Goal: Complete application form: Complete application form

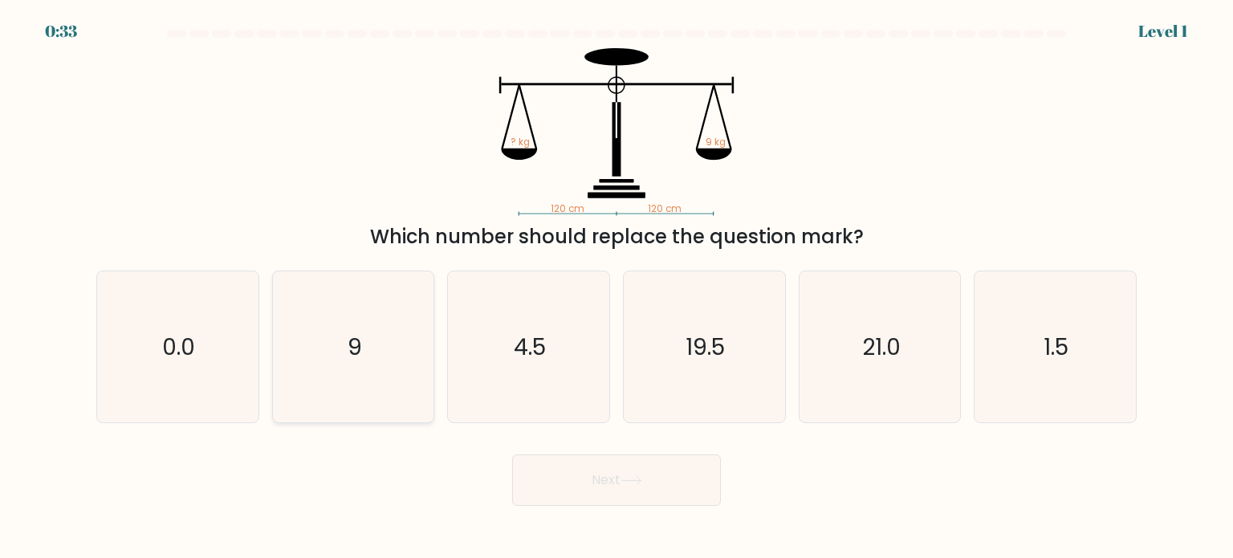
click at [376, 400] on icon "9" at bounding box center [353, 346] width 151 height 151
click at [616, 287] on input "b. 9" at bounding box center [616, 283] width 1 height 8
radio input "true"
click at [552, 485] on button "Next" at bounding box center [616, 479] width 209 height 51
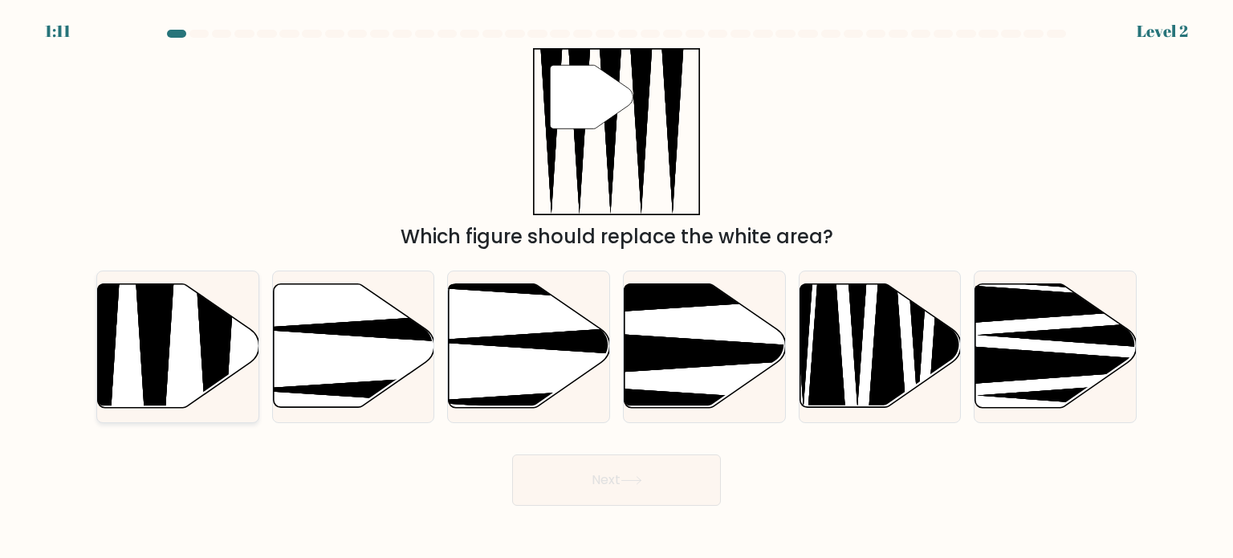
click at [198, 308] on icon at bounding box center [215, 413] width 42 height 320
click at [616, 287] on input "a." at bounding box center [616, 283] width 1 height 8
radio input "true"
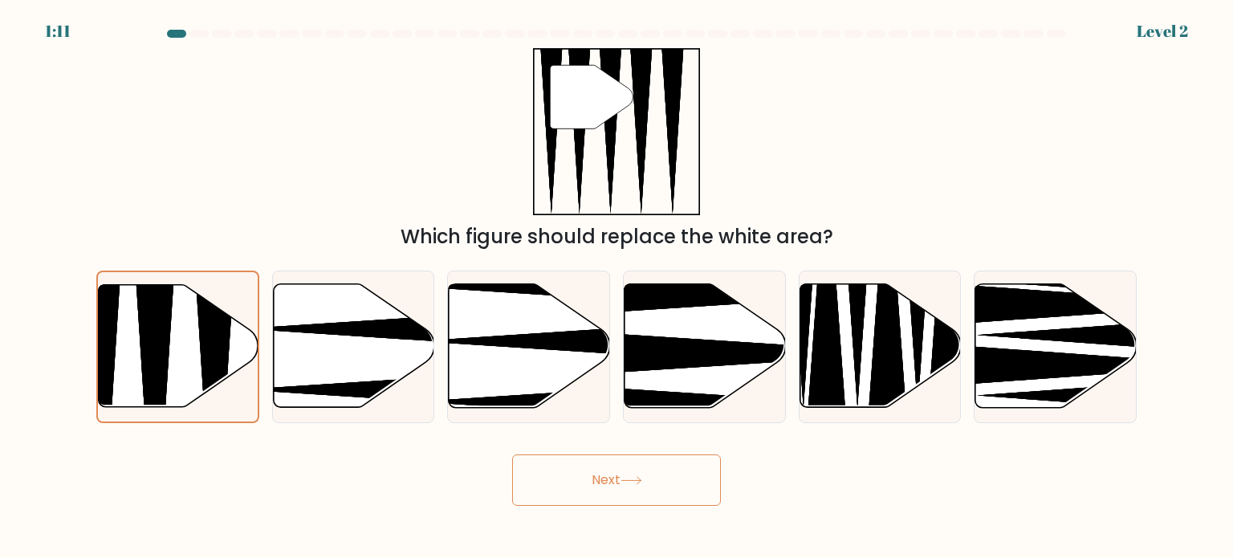
click at [539, 477] on button "Next" at bounding box center [616, 479] width 209 height 51
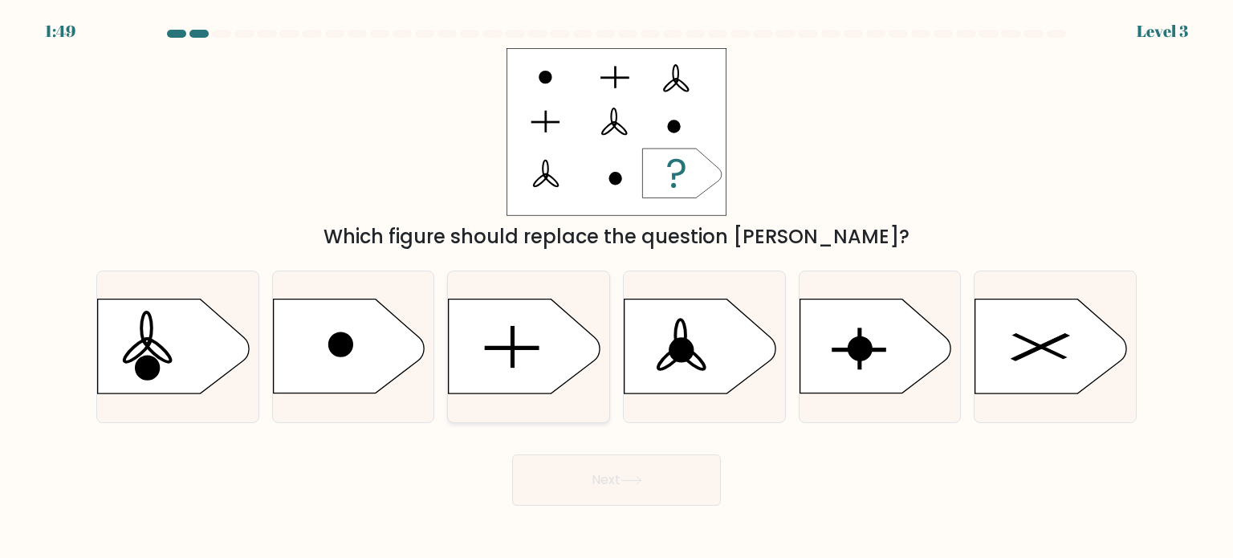
click at [486, 330] on icon at bounding box center [524, 346] width 151 height 94
click at [616, 287] on input "c." at bounding box center [616, 283] width 1 height 8
radio input "true"
click at [587, 481] on button "Next" at bounding box center [616, 479] width 209 height 51
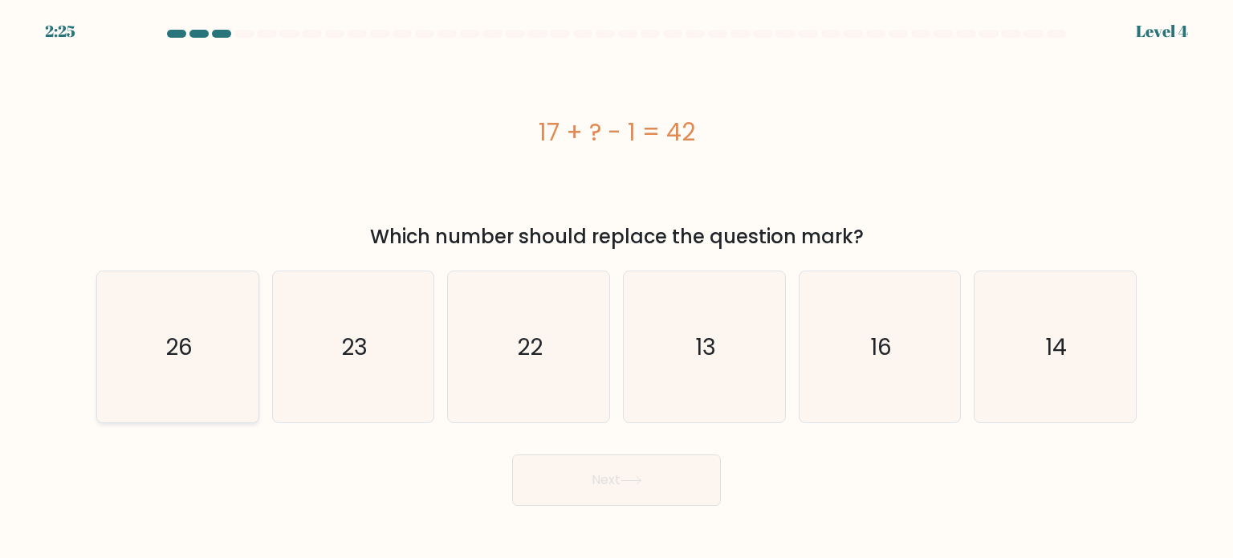
click at [180, 361] on text "26" at bounding box center [178, 346] width 27 height 32
click at [616, 287] on input "a. 26" at bounding box center [616, 283] width 1 height 8
radio input "true"
click at [588, 471] on button "Next" at bounding box center [616, 479] width 209 height 51
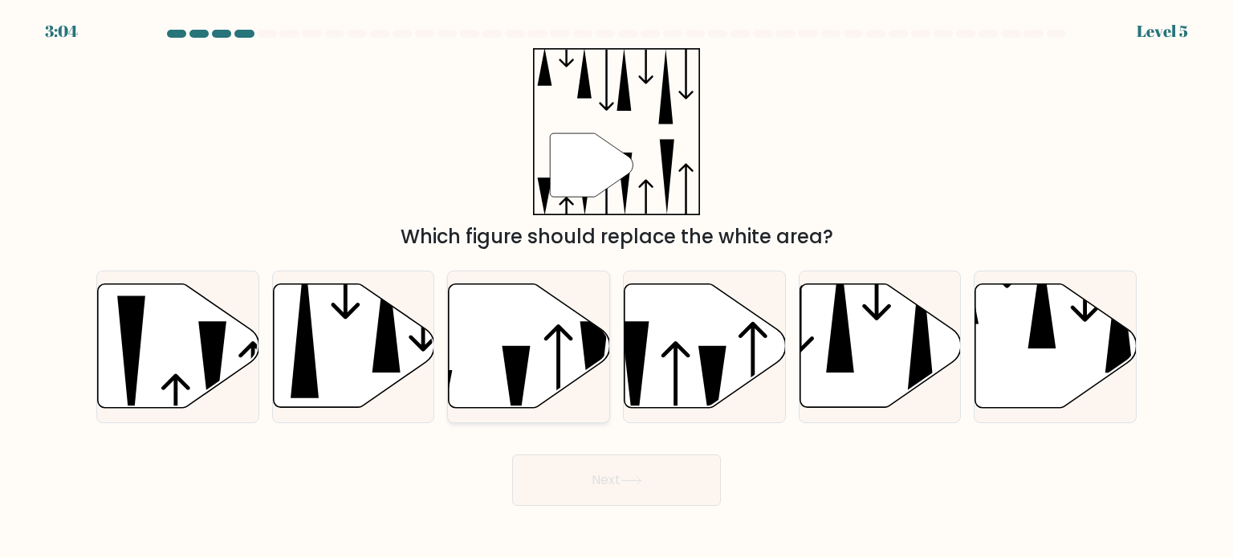
click at [523, 363] on icon at bounding box center [516, 394] width 28 height 97
click at [616, 287] on input "c." at bounding box center [616, 283] width 1 height 8
radio input "true"
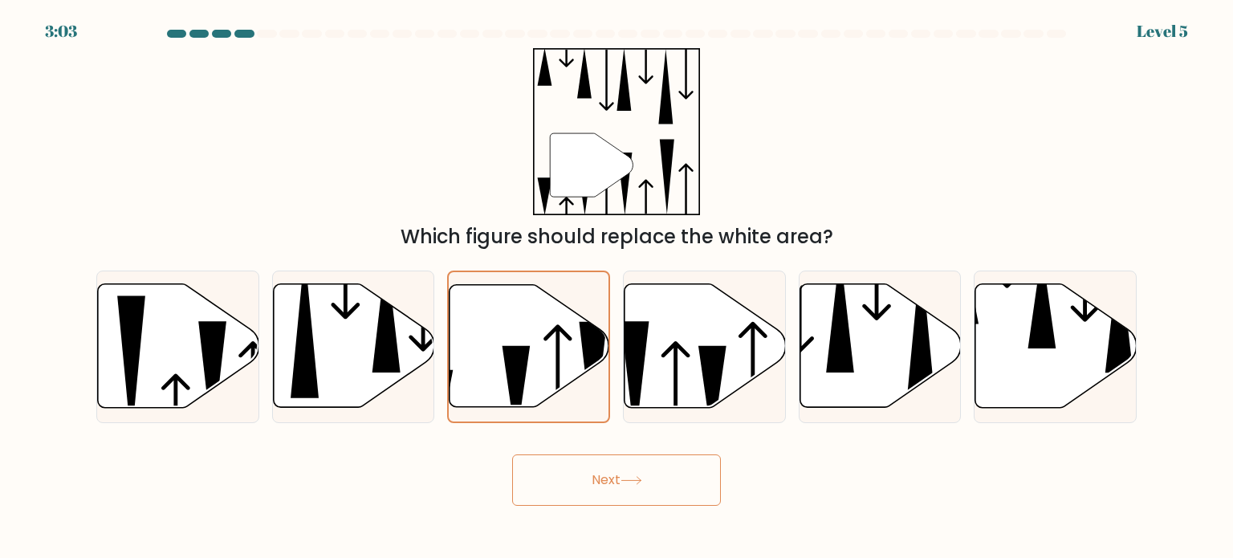
click at [575, 500] on button "Next" at bounding box center [616, 479] width 209 height 51
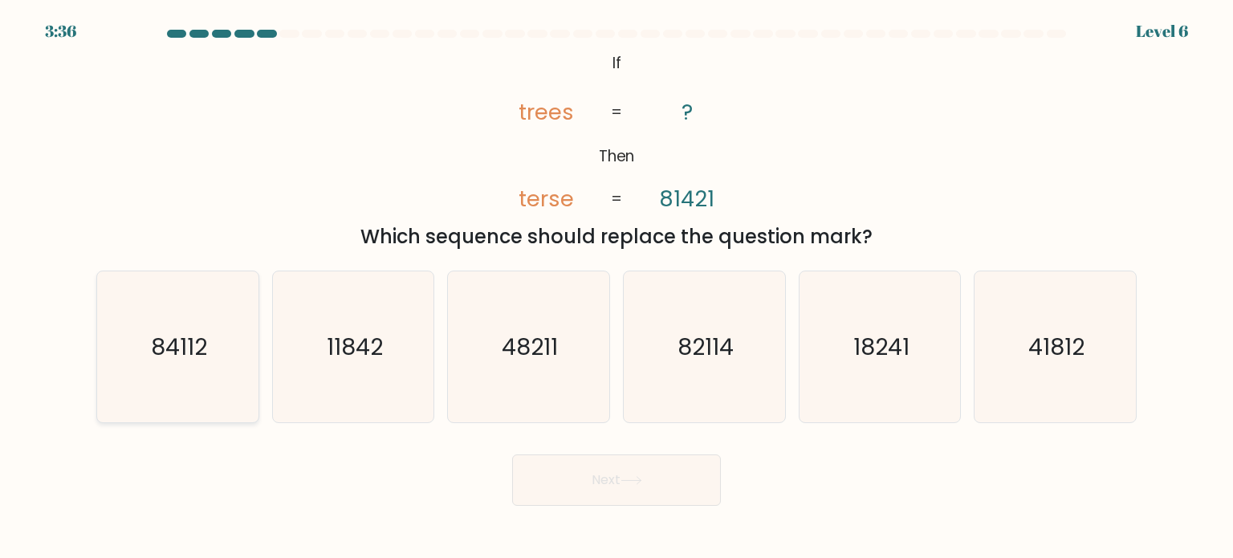
click at [171, 378] on icon "84112" at bounding box center [177, 346] width 151 height 151
click at [616, 287] on input "a. 84112" at bounding box center [616, 283] width 1 height 8
radio input "true"
click at [535, 461] on button "Next" at bounding box center [616, 479] width 209 height 51
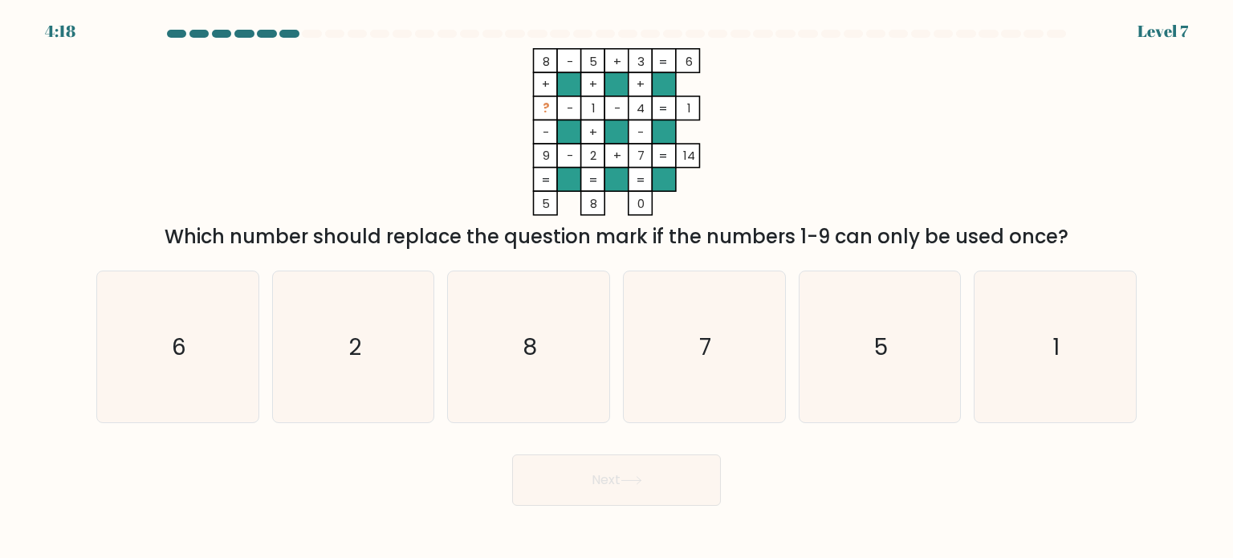
click at [790, 59] on icon "8 - 5 + 3 6 + + + ? - 1 - 4 1 - + - 9 - 2 + 7 = 14 = = = = 5 8 0 =" at bounding box center [616, 132] width 481 height 168
click at [160, 330] on icon "6" at bounding box center [177, 346] width 151 height 151
click at [616, 287] on input "a. 6" at bounding box center [616, 283] width 1 height 8
radio input "true"
click at [611, 487] on button "Next" at bounding box center [616, 479] width 209 height 51
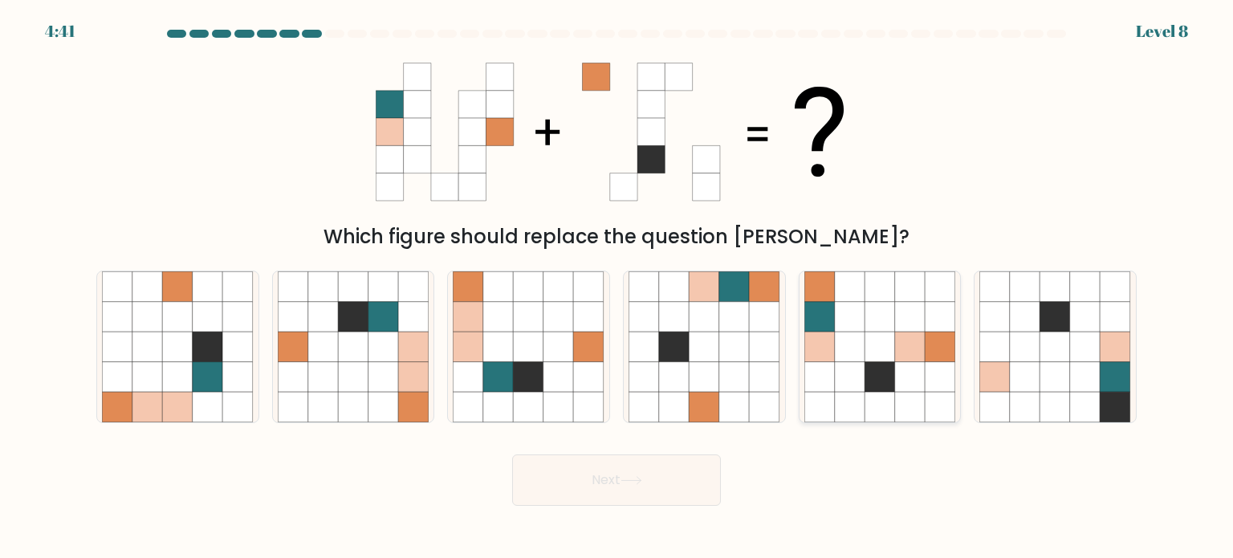
click at [829, 351] on icon at bounding box center [819, 346] width 30 height 30
click at [617, 287] on input "e." at bounding box center [616, 283] width 1 height 8
radio input "true"
click at [672, 489] on button "Next" at bounding box center [616, 479] width 209 height 51
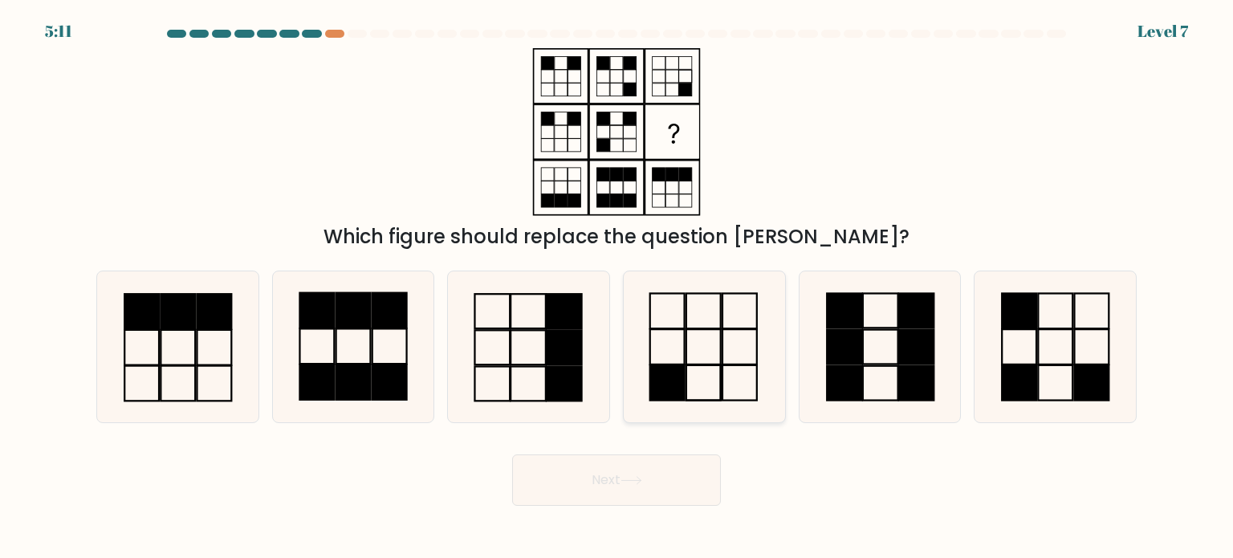
click at [733, 394] on icon at bounding box center [703, 346] width 151 height 151
click at [617, 287] on input "d." at bounding box center [616, 283] width 1 height 8
radio input "true"
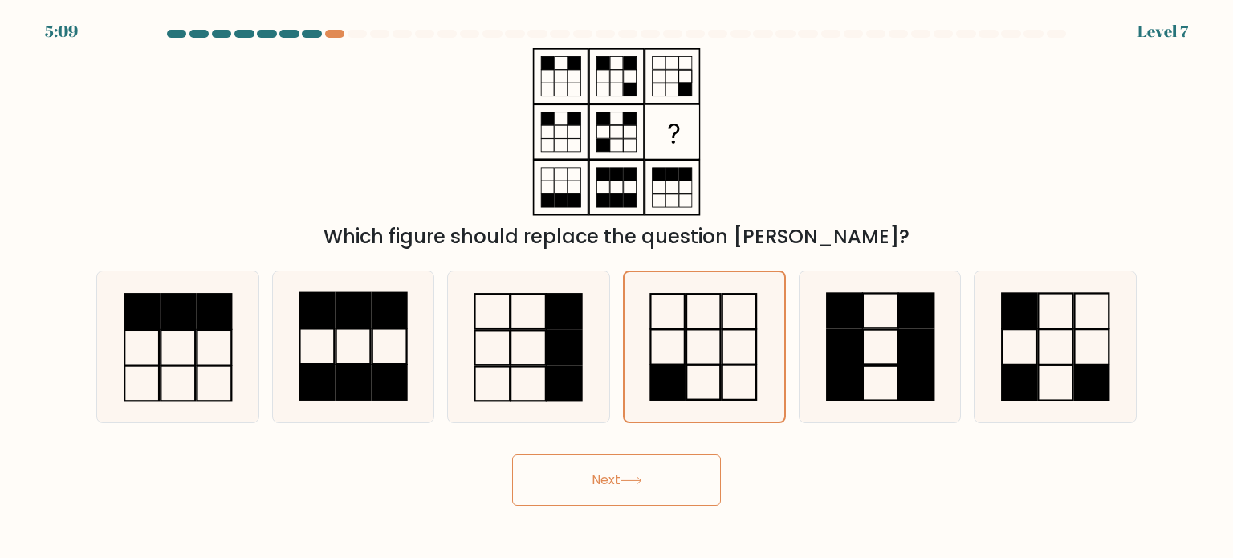
click at [679, 493] on button "Next" at bounding box center [616, 479] width 209 height 51
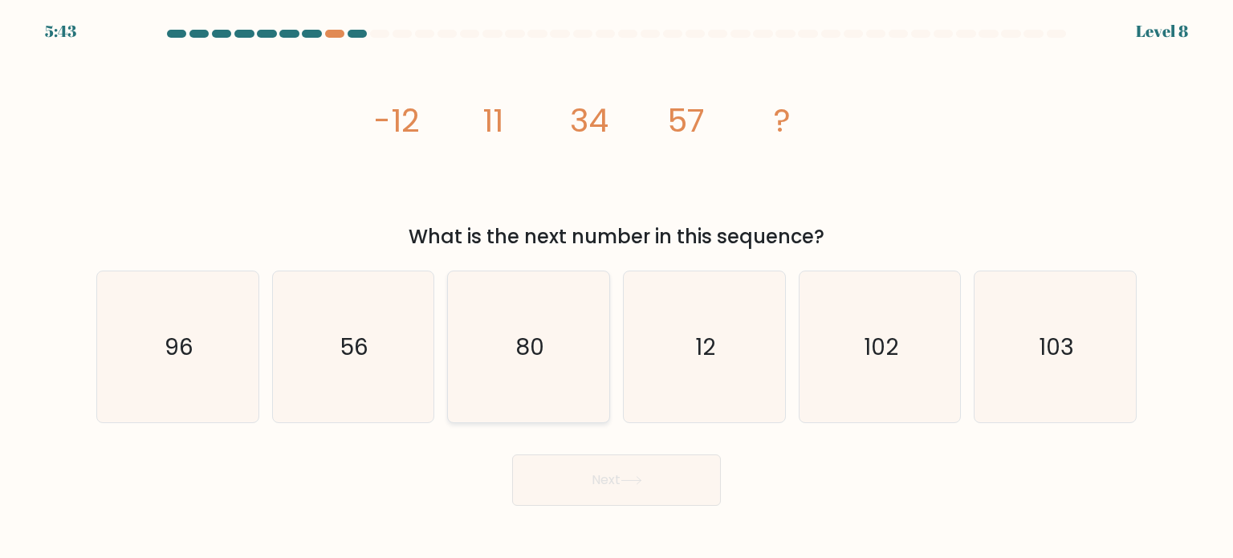
drag, startPoint x: 568, startPoint y: 328, endPoint x: 565, endPoint y: 355, distance: 27.5
click at [565, 330] on icon "80" at bounding box center [528, 346] width 151 height 151
click at [616, 287] on input "c. 80" at bounding box center [616, 283] width 1 height 8
radio input "true"
click at [581, 484] on button "Next" at bounding box center [616, 479] width 209 height 51
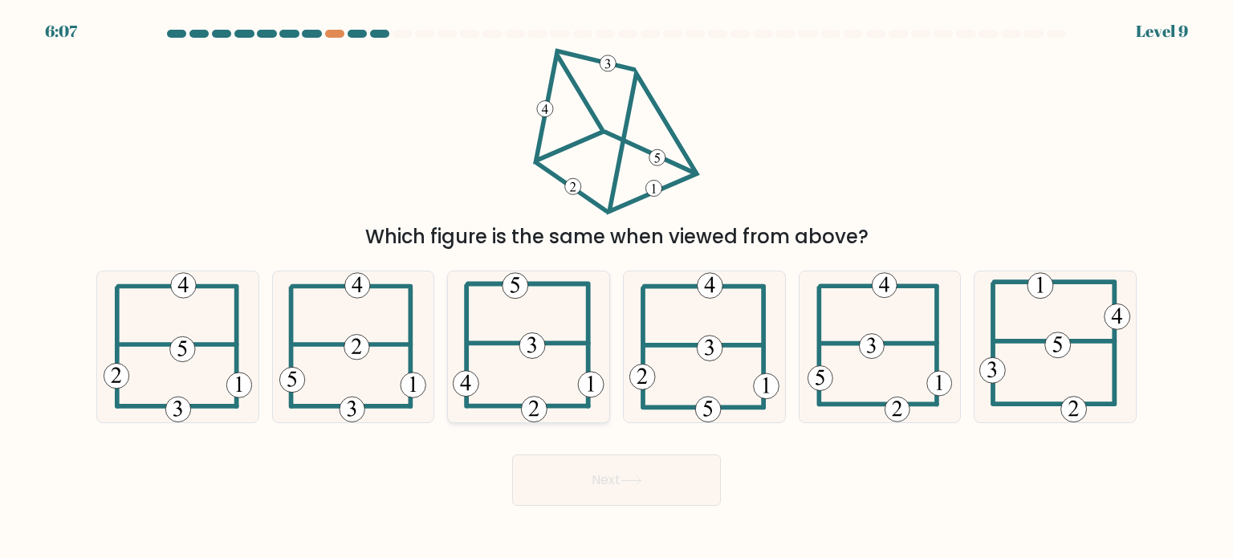
click at [550, 382] on icon at bounding box center [529, 346] width 152 height 151
click at [616, 287] on input "c." at bounding box center [616, 283] width 1 height 8
radio input "true"
click at [558, 487] on button "Next" at bounding box center [616, 479] width 209 height 51
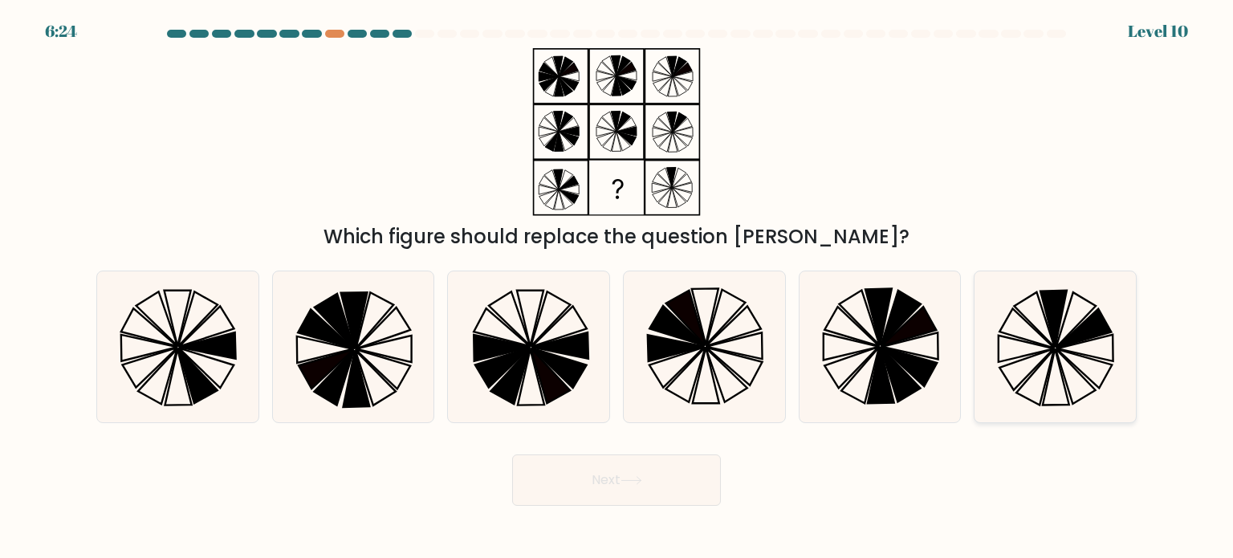
click at [1028, 370] on icon at bounding box center [1054, 346] width 151 height 151
click at [617, 287] on input "f." at bounding box center [616, 283] width 1 height 8
radio input "true"
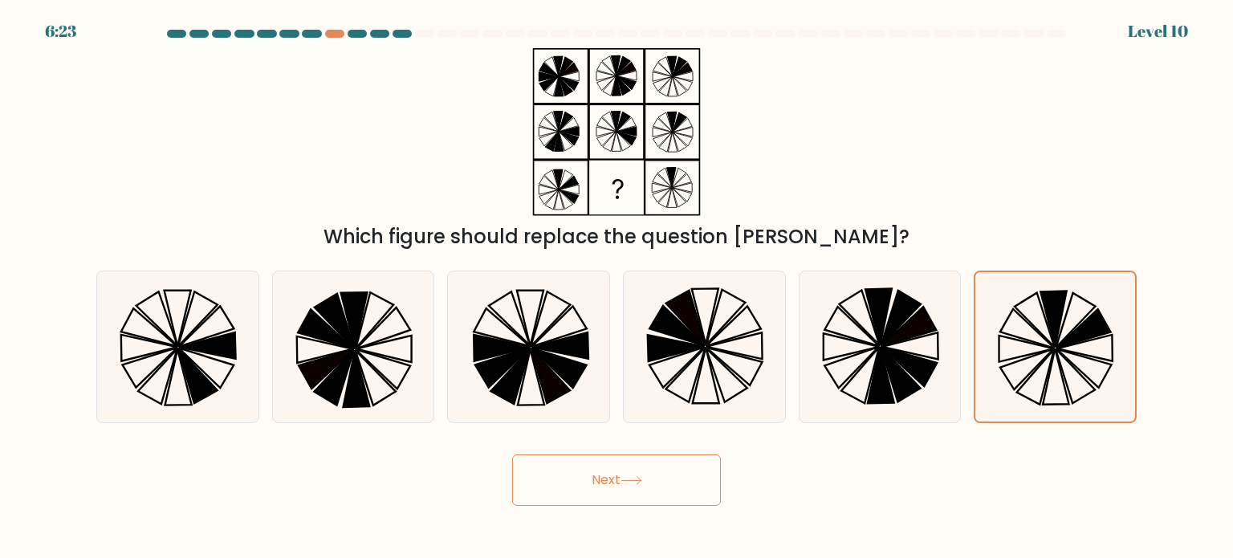
click at [638, 481] on icon at bounding box center [631, 480] width 22 height 9
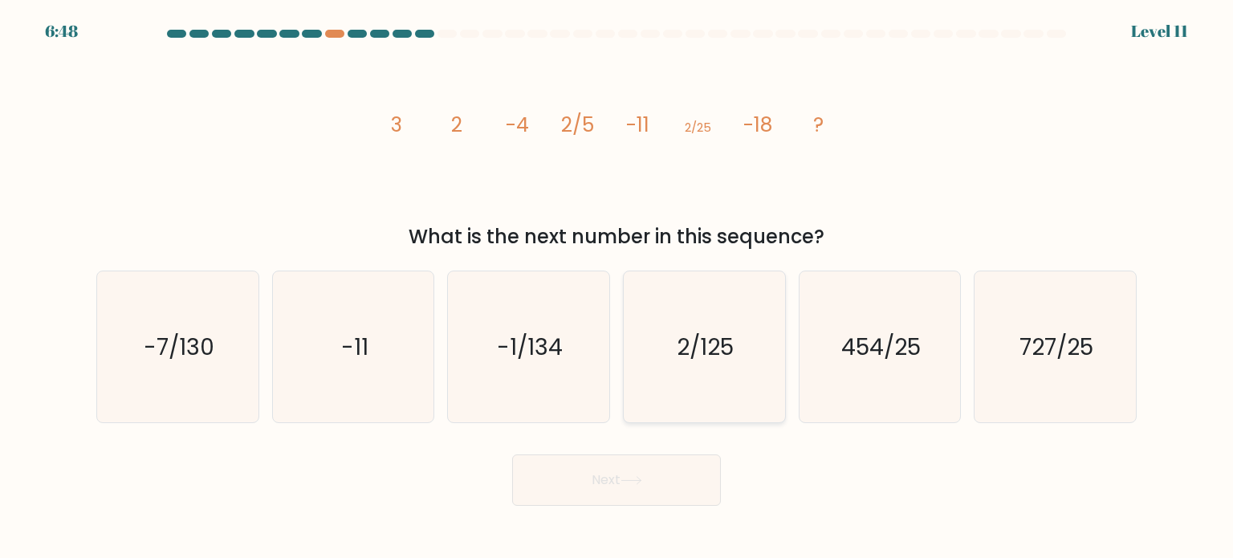
drag, startPoint x: 721, startPoint y: 404, endPoint x: 706, endPoint y: 420, distance: 21.6
click at [719, 402] on icon "2/125" at bounding box center [703, 346] width 151 height 151
click at [617, 287] on input "d. 2/125" at bounding box center [616, 283] width 1 height 8
radio input "true"
click at [660, 489] on button "Next" at bounding box center [616, 479] width 209 height 51
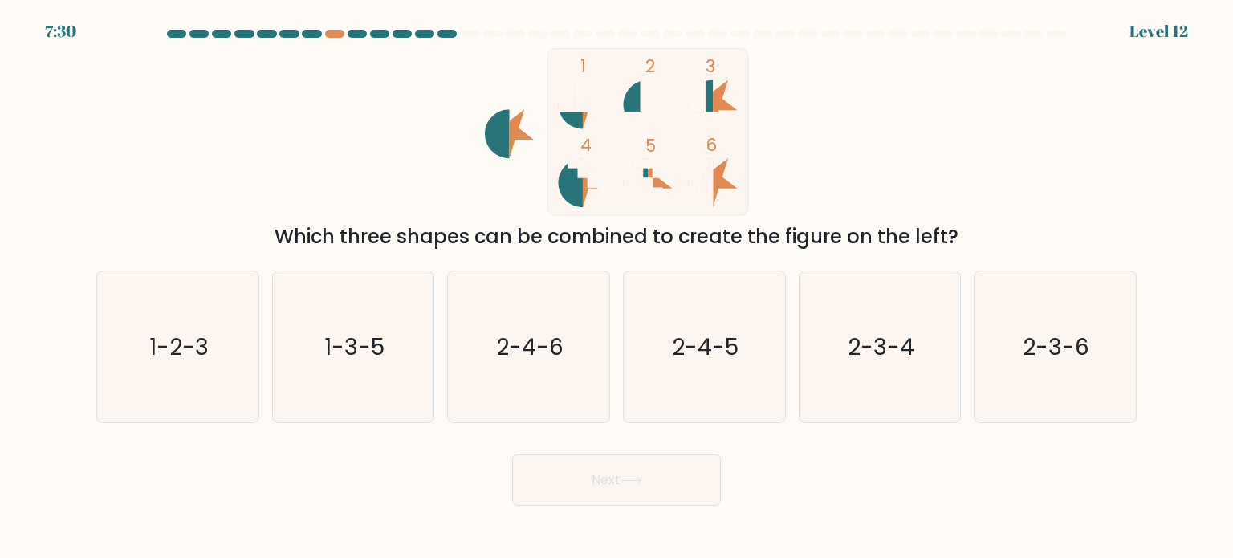
click at [804, 519] on body "7:30 Level 12" at bounding box center [616, 279] width 1233 height 558
click at [215, 319] on icon "1-2-3" at bounding box center [177, 346] width 151 height 151
click at [616, 287] on input "a. 1-2-3" at bounding box center [616, 283] width 1 height 8
radio input "true"
click at [597, 493] on button "Next" at bounding box center [616, 479] width 209 height 51
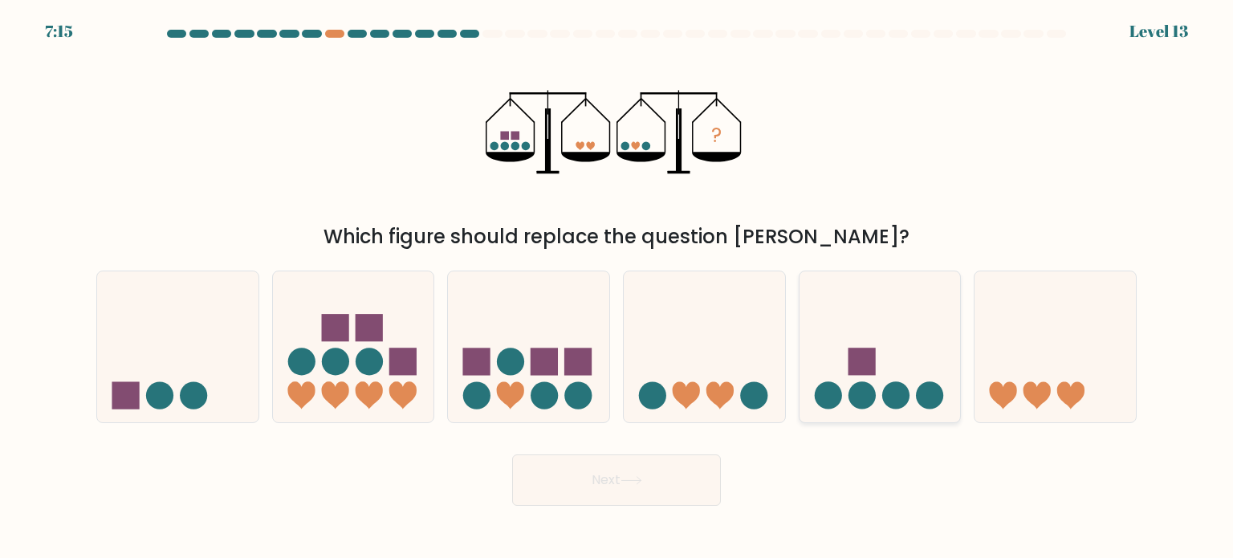
click at [871, 336] on icon at bounding box center [879, 346] width 161 height 133
click at [617, 287] on input "e." at bounding box center [616, 283] width 1 height 8
radio input "true"
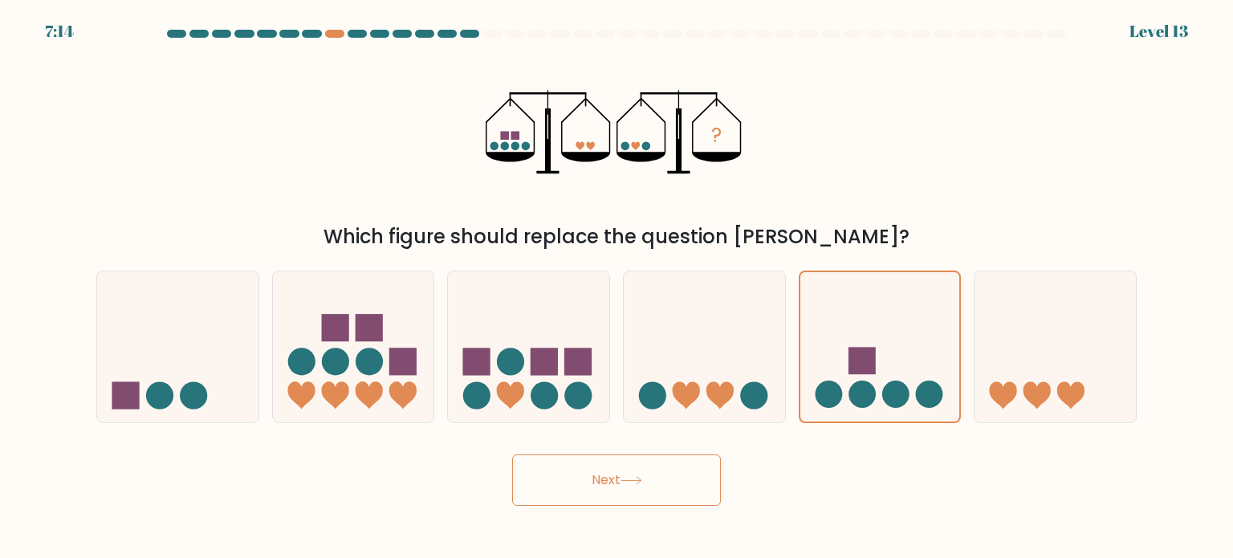
click at [685, 485] on button "Next" at bounding box center [616, 479] width 209 height 51
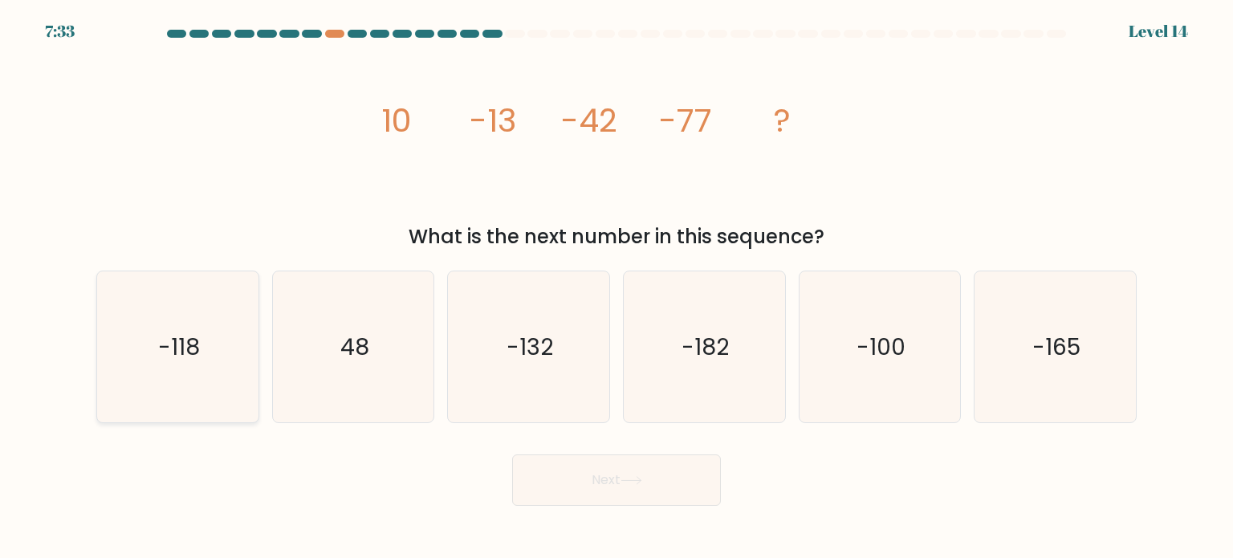
click at [199, 339] on text "-118" at bounding box center [179, 346] width 42 height 32
click at [616, 287] on input "a. -118" at bounding box center [616, 283] width 1 height 8
radio input "true"
click at [559, 465] on button "Next" at bounding box center [616, 479] width 209 height 51
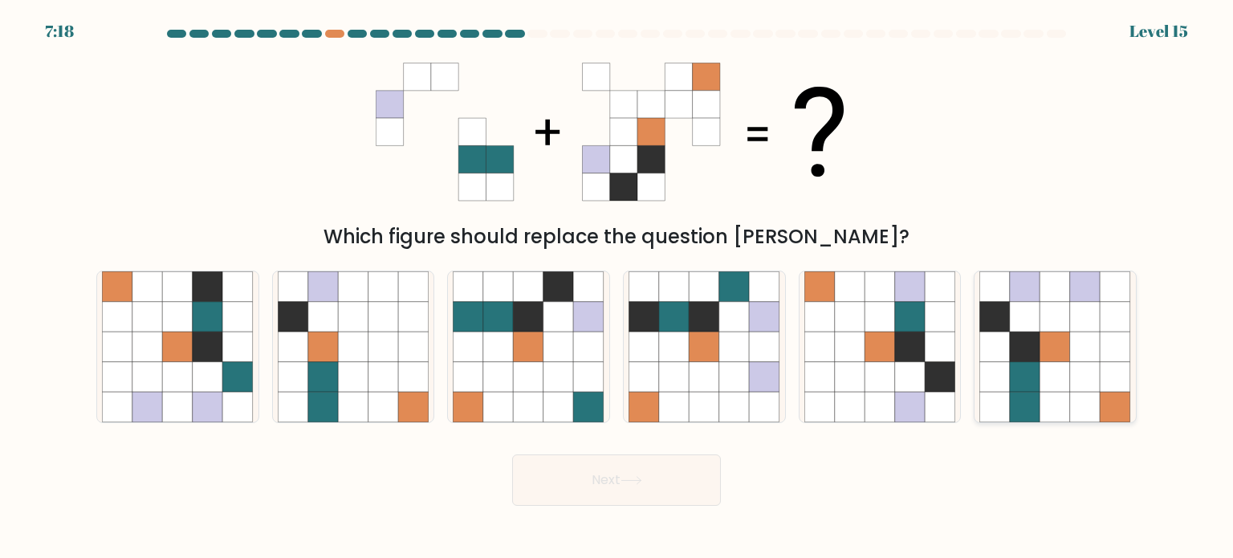
click at [1056, 347] on icon at bounding box center [1055, 346] width 30 height 30
click at [617, 287] on input "f." at bounding box center [616, 283] width 1 height 8
radio input "true"
click at [662, 486] on button "Next" at bounding box center [616, 479] width 209 height 51
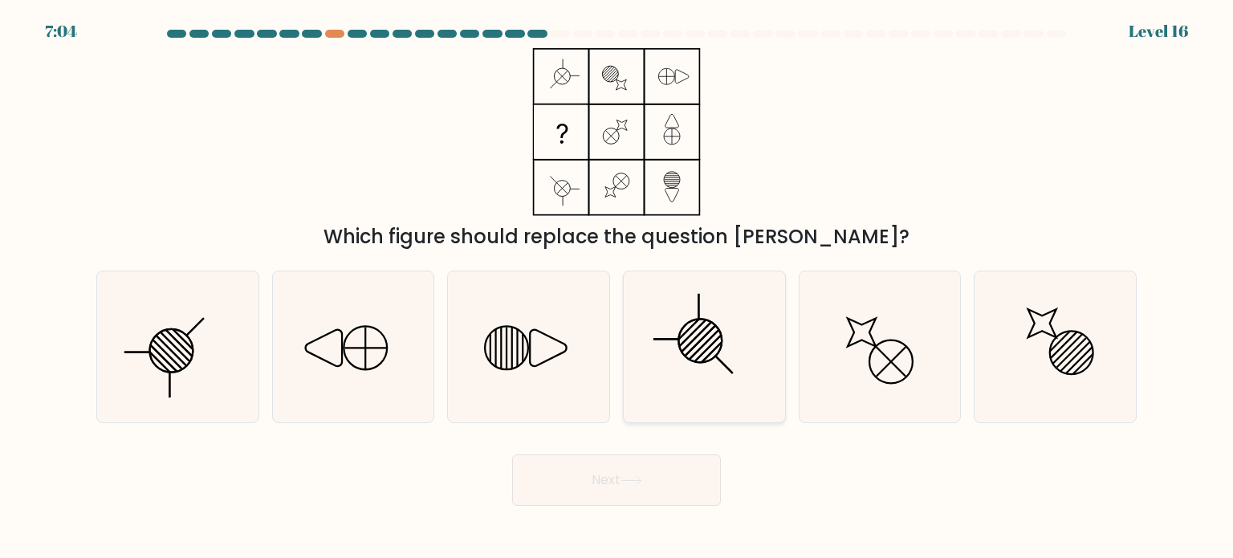
click at [705, 376] on icon at bounding box center [703, 346] width 151 height 151
click at [617, 287] on input "d." at bounding box center [616, 283] width 1 height 8
radio input "true"
click at [639, 514] on body "7:03 Level 16" at bounding box center [616, 279] width 1233 height 558
click at [642, 498] on button "Next" at bounding box center [616, 479] width 209 height 51
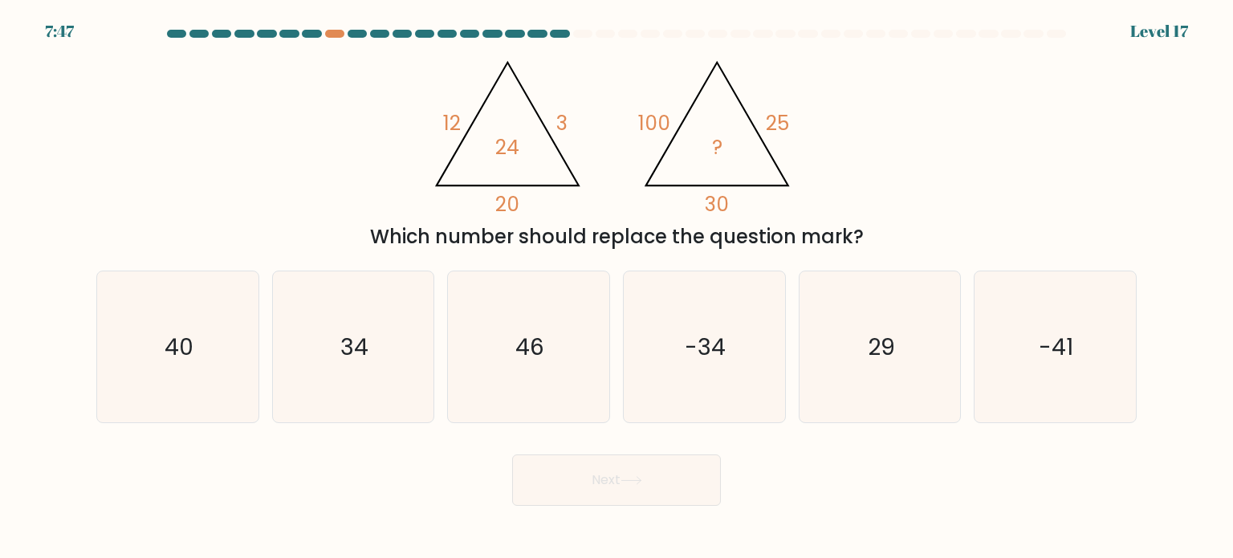
click at [822, 493] on div "Next" at bounding box center [616, 473] width 1059 height 63
click at [358, 362] on icon "34" at bounding box center [353, 346] width 151 height 151
click at [616, 287] on input "b. 34" at bounding box center [616, 283] width 1 height 8
radio input "true"
click at [546, 469] on button "Next" at bounding box center [616, 479] width 209 height 51
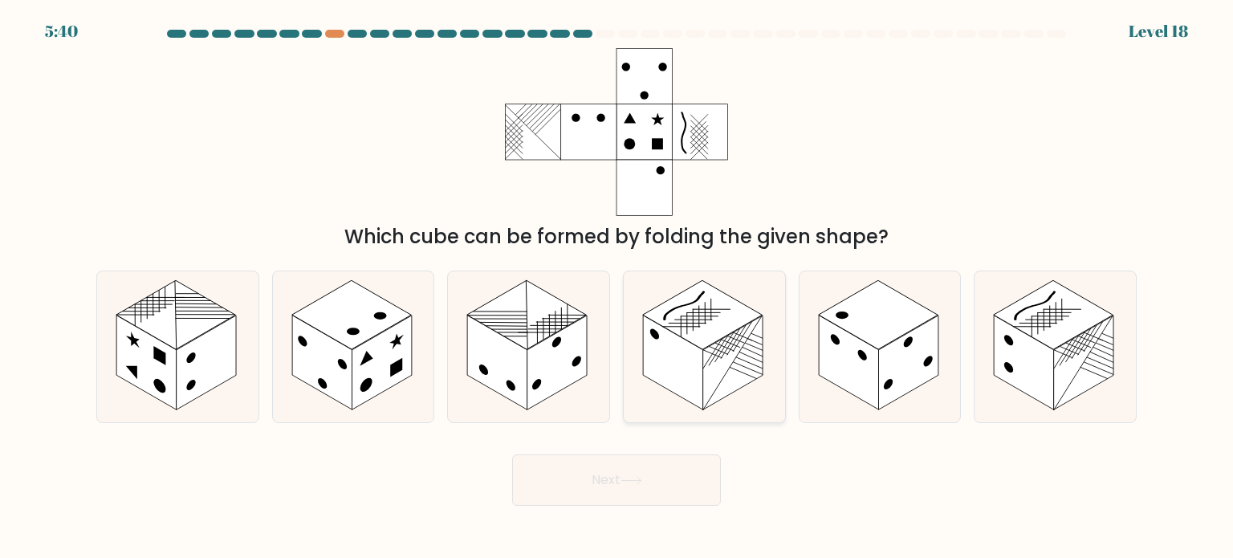
click at [694, 378] on rect at bounding box center [673, 362] width 60 height 95
click at [617, 287] on input "d." at bounding box center [616, 283] width 1 height 8
radio input "true"
click at [650, 487] on button "Next" at bounding box center [616, 479] width 209 height 51
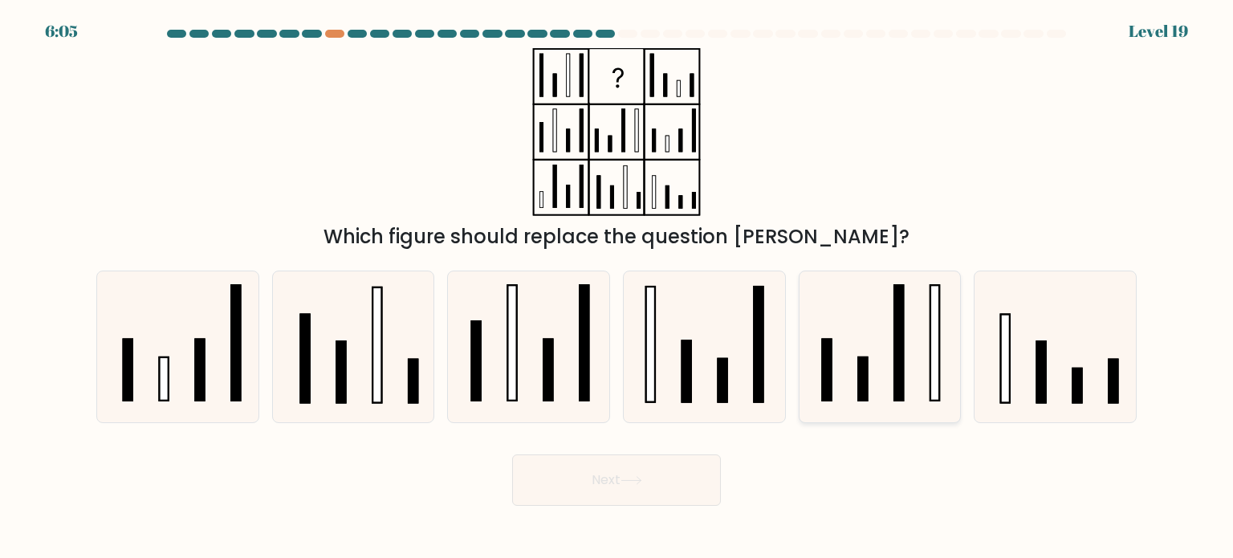
click at [884, 403] on icon at bounding box center [879, 346] width 151 height 151
click at [617, 287] on input "e." at bounding box center [616, 283] width 1 height 8
radio input "true"
click at [659, 490] on button "Next" at bounding box center [616, 479] width 209 height 51
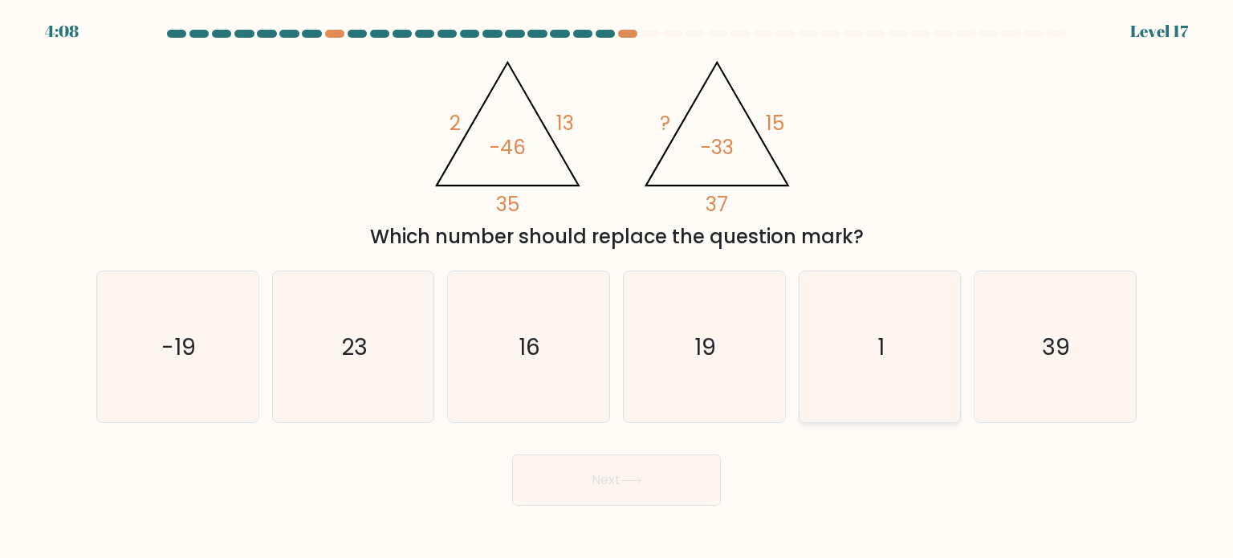
click at [920, 347] on icon "1" at bounding box center [879, 346] width 151 height 151
click at [617, 287] on input "e. 1" at bounding box center [616, 283] width 1 height 8
radio input "true"
click at [856, 378] on icon "1" at bounding box center [879, 346] width 149 height 149
click at [617, 287] on input "e. 1" at bounding box center [616, 283] width 1 height 8
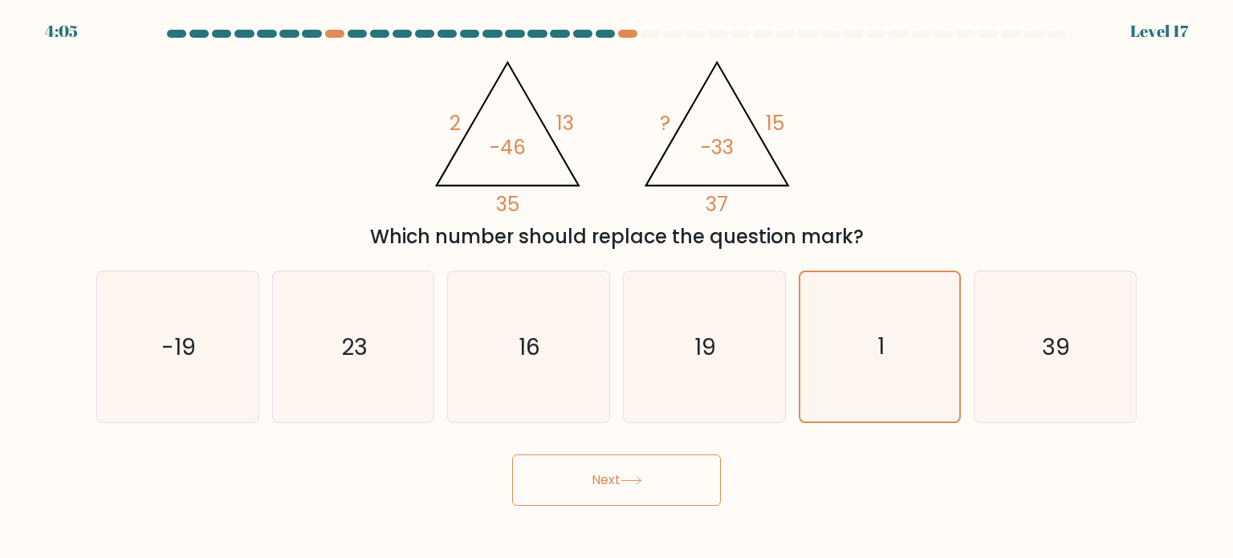
click at [883, 461] on div "Next" at bounding box center [616, 473] width 1059 height 63
click at [726, 469] on div "Next" at bounding box center [616, 473] width 1059 height 63
click at [706, 474] on button "Next" at bounding box center [616, 479] width 209 height 51
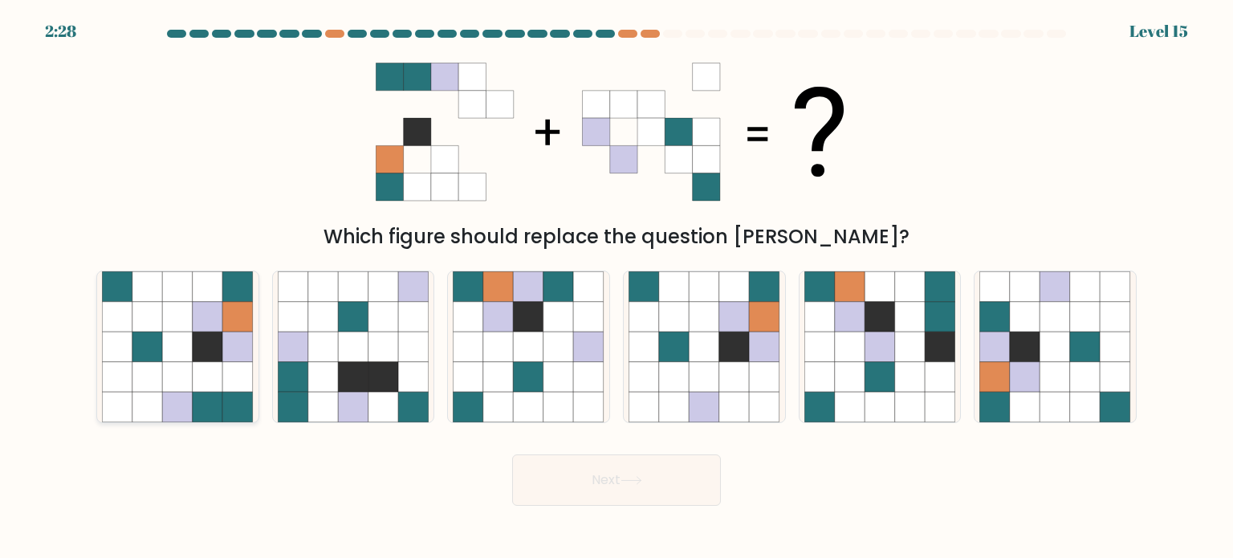
click at [185, 307] on icon at bounding box center [178, 316] width 30 height 30
click at [616, 287] on input "a." at bounding box center [616, 283] width 1 height 8
radio input "true"
click at [659, 493] on button "Next" at bounding box center [616, 479] width 209 height 51
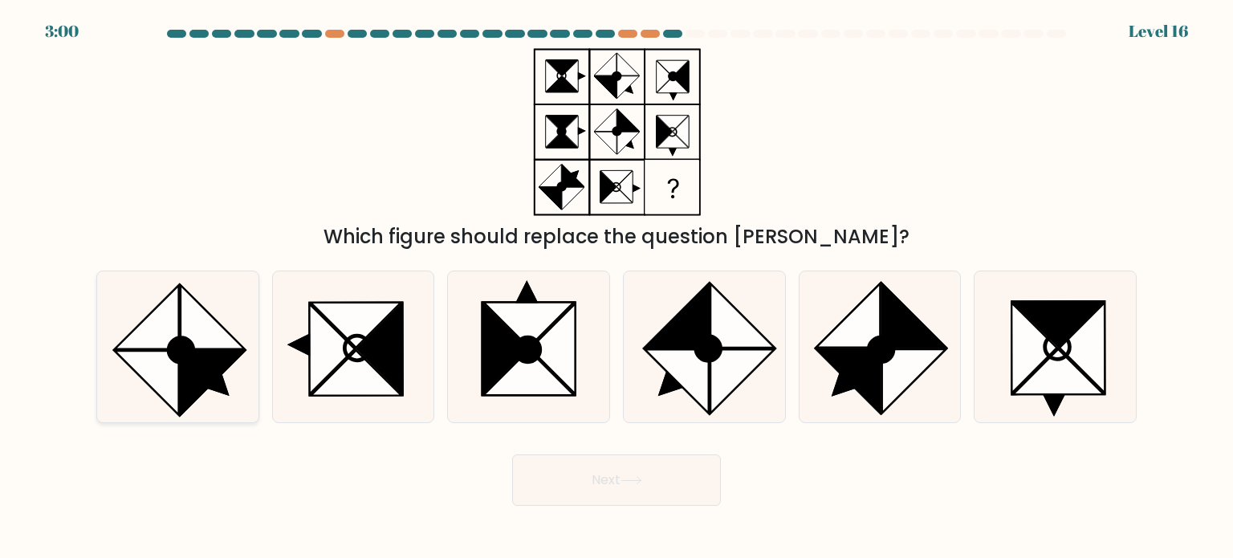
drag, startPoint x: 123, startPoint y: 308, endPoint x: 135, endPoint y: 315, distance: 13.6
click at [132, 315] on icon at bounding box center [177, 346] width 151 height 151
click at [616, 287] on input "a." at bounding box center [616, 283] width 1 height 8
radio input "true"
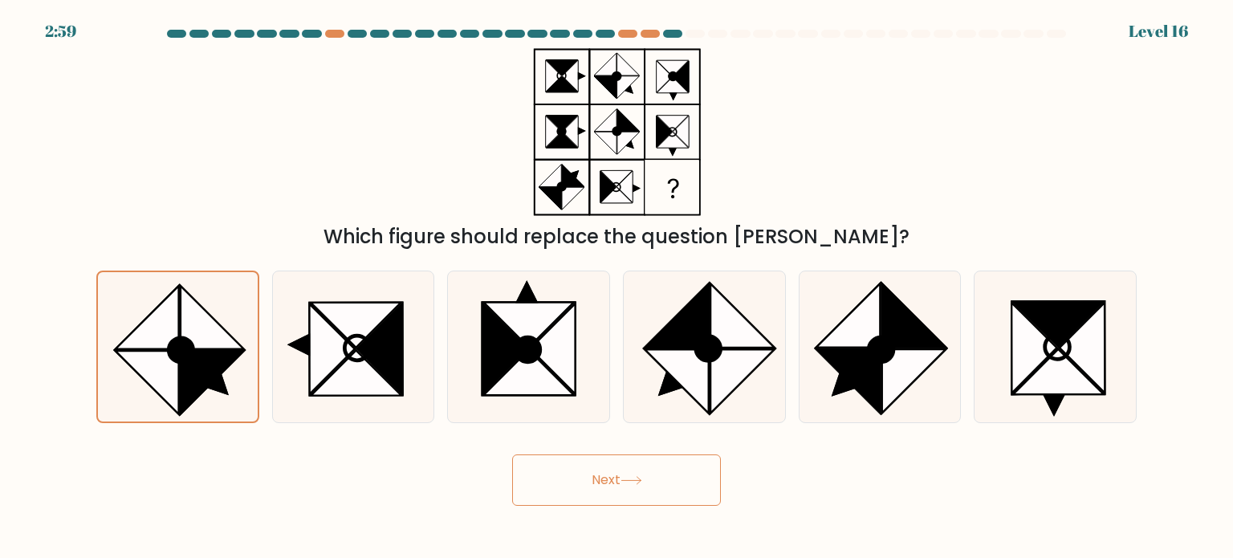
click at [583, 469] on button "Next" at bounding box center [616, 479] width 209 height 51
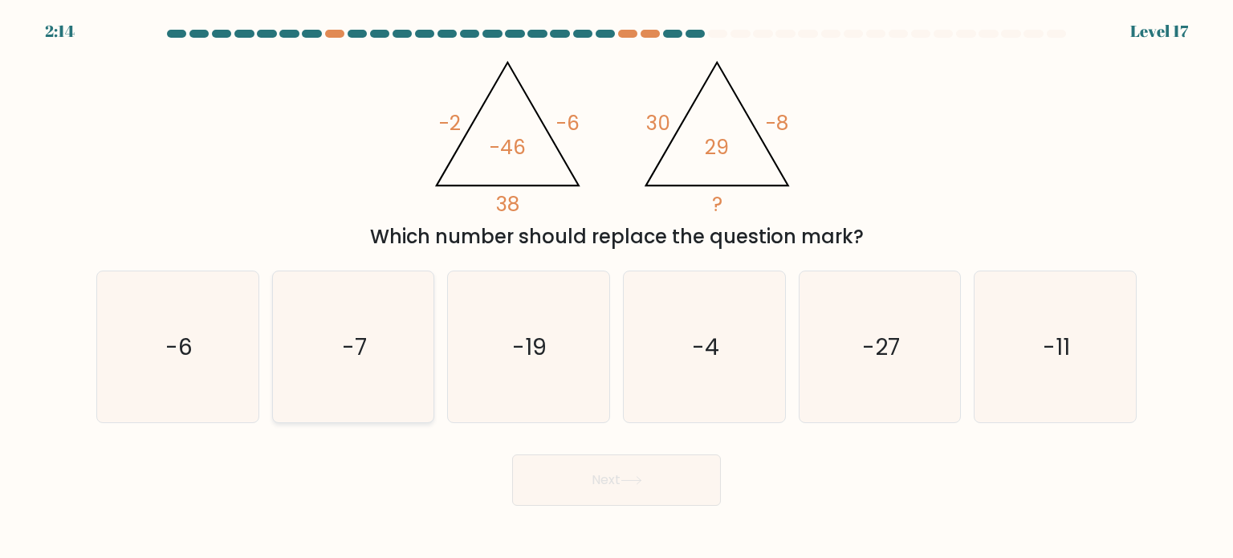
click at [394, 349] on icon "-7" at bounding box center [353, 346] width 151 height 151
click at [616, 287] on input "b. -7" at bounding box center [616, 283] width 1 height 8
radio input "true"
click at [575, 476] on button "Next" at bounding box center [616, 479] width 209 height 51
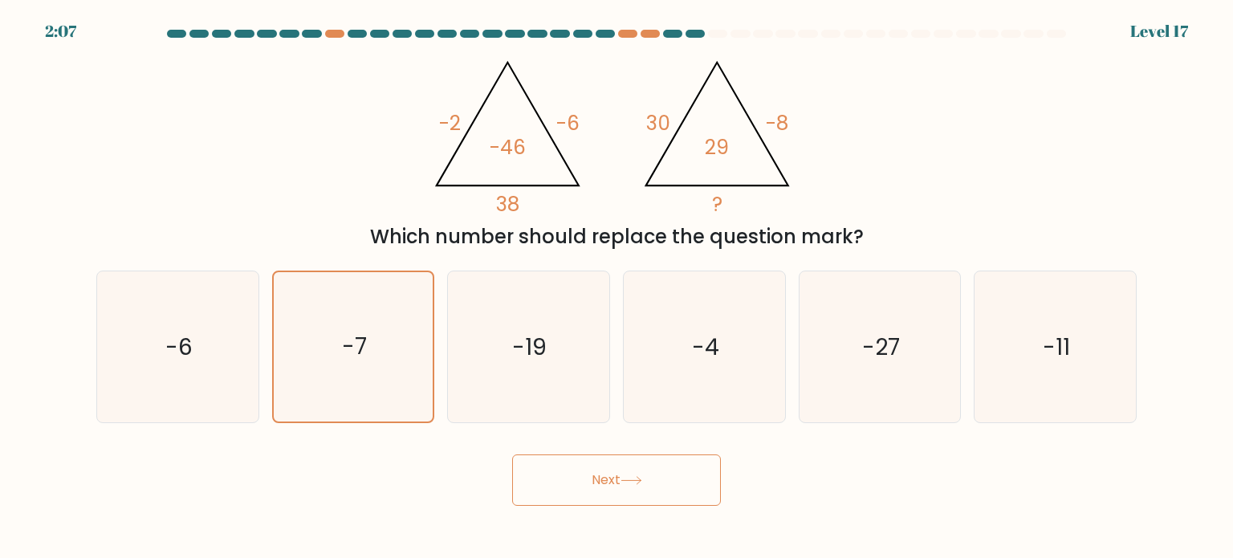
click at [639, 473] on button "Next" at bounding box center [616, 479] width 209 height 51
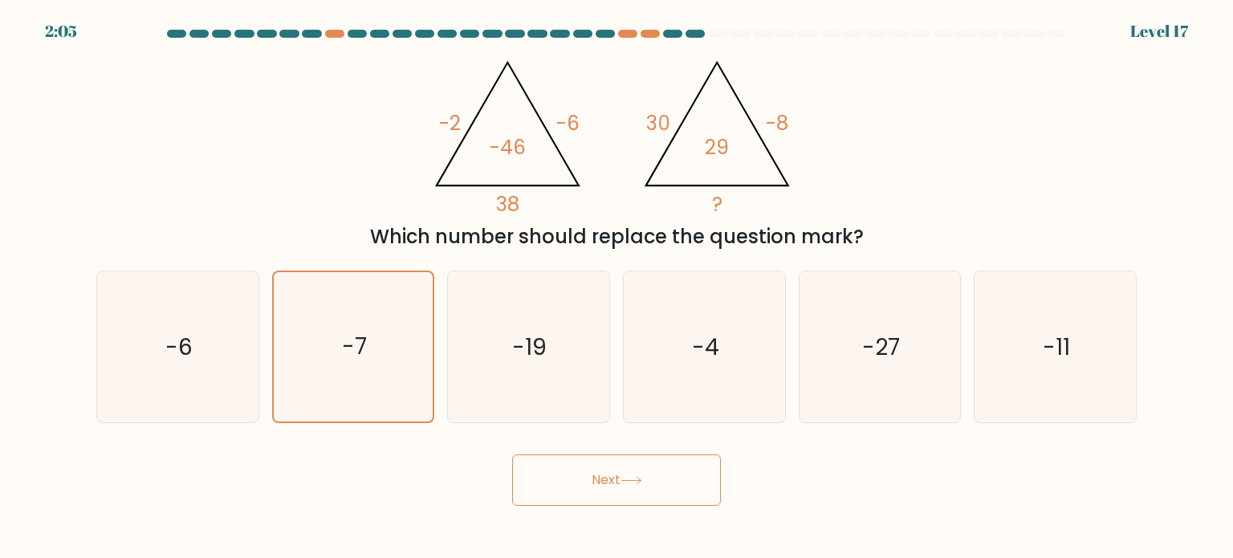
click at [828, 461] on div "Next" at bounding box center [616, 473] width 1059 height 63
click at [662, 459] on button "Next" at bounding box center [616, 479] width 209 height 51
click at [661, 355] on icon "-4" at bounding box center [703, 346] width 151 height 151
click at [617, 287] on input "d. -4" at bounding box center [616, 283] width 1 height 8
radio input "true"
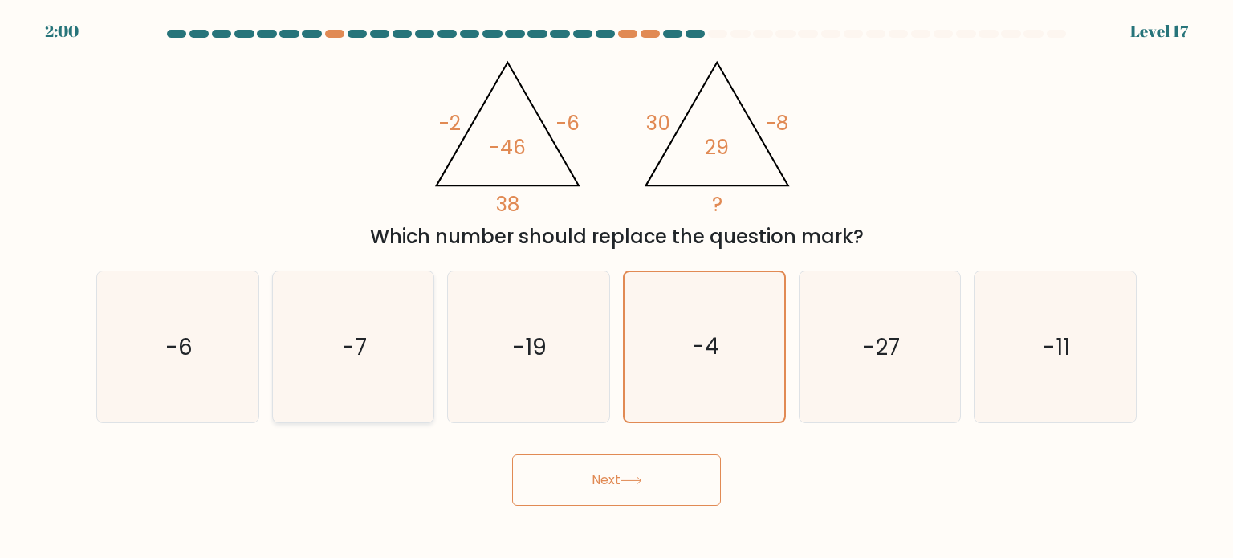
click at [387, 333] on icon "-7" at bounding box center [353, 346] width 151 height 151
click at [616, 287] on input "b. -7" at bounding box center [616, 283] width 1 height 8
radio input "true"
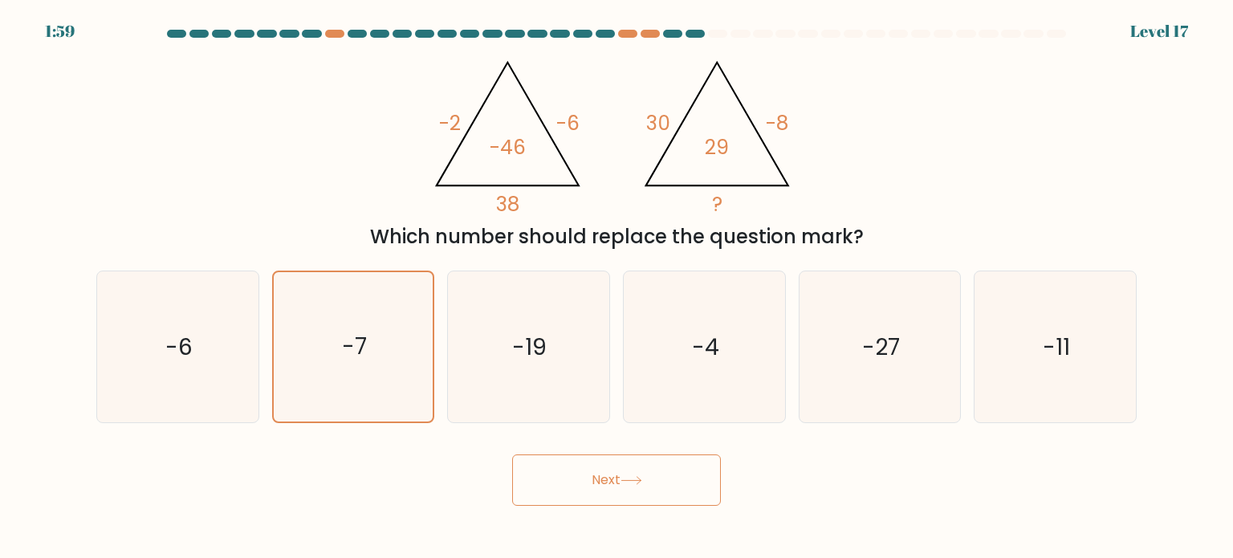
click at [550, 483] on button "Next" at bounding box center [616, 479] width 209 height 51
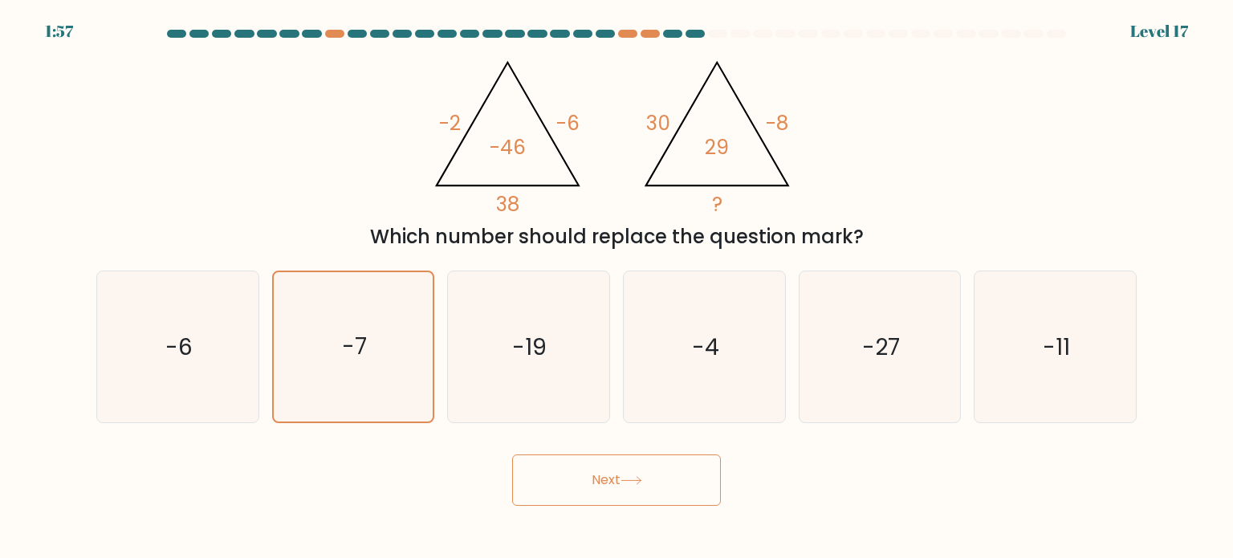
click at [550, 483] on button "Next" at bounding box center [616, 479] width 209 height 51
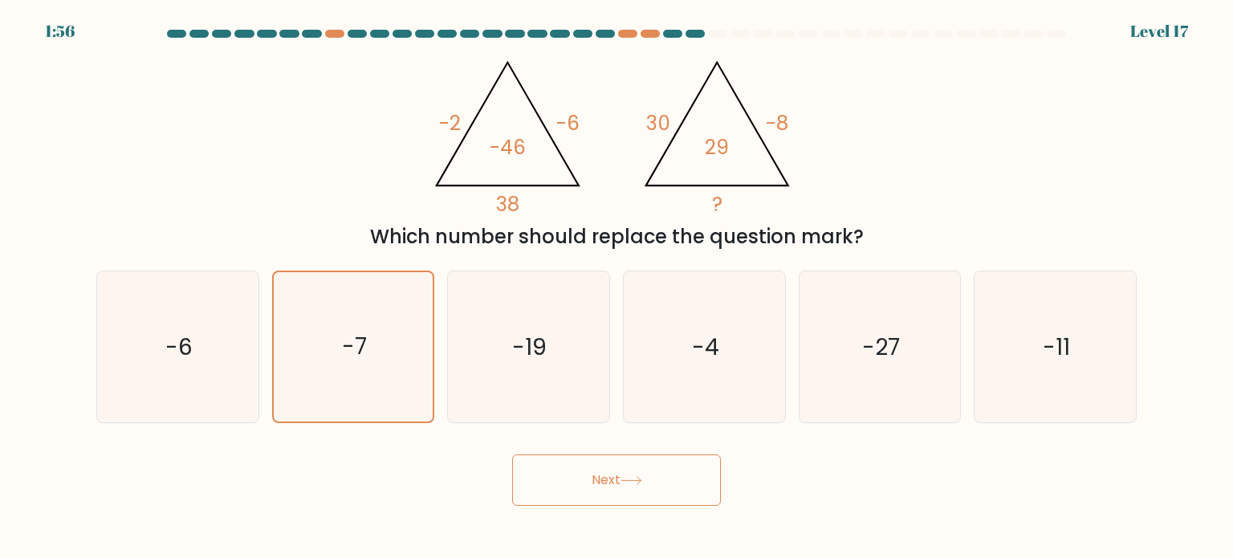
click at [550, 483] on button "Next" at bounding box center [616, 479] width 209 height 51
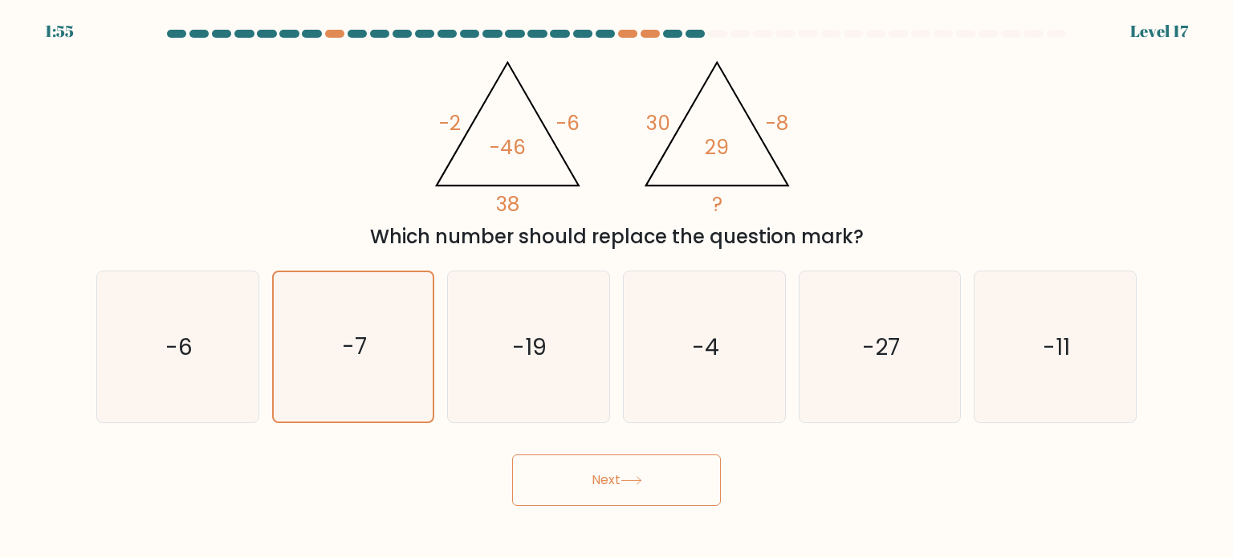
click at [550, 483] on button "Next" at bounding box center [616, 479] width 209 height 51
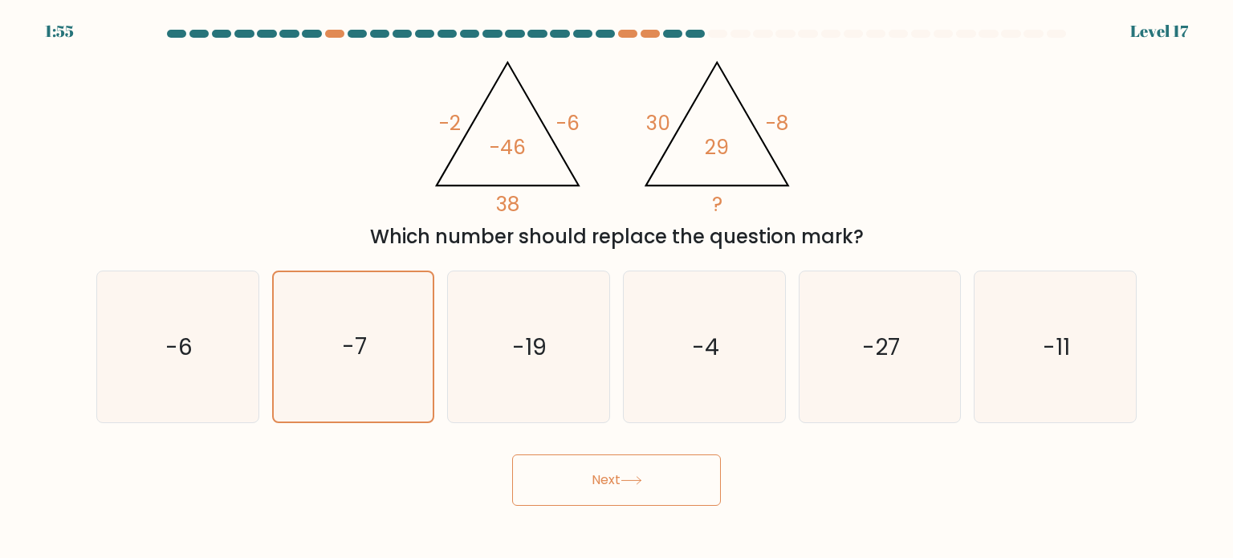
click at [550, 483] on button "Next" at bounding box center [616, 479] width 209 height 51
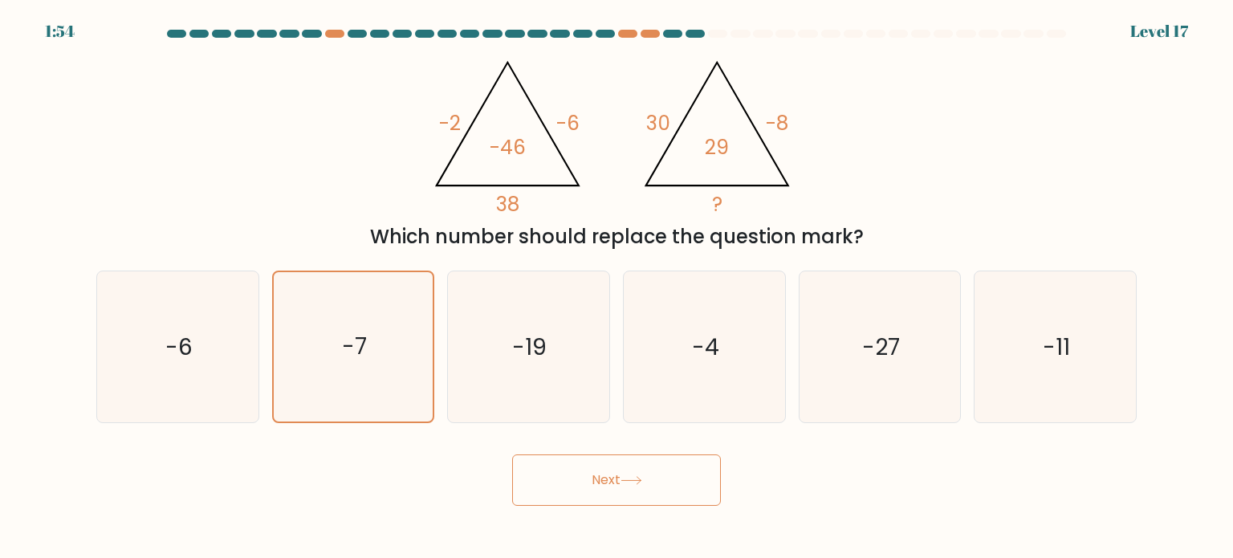
click at [550, 483] on button "Next" at bounding box center [616, 479] width 209 height 51
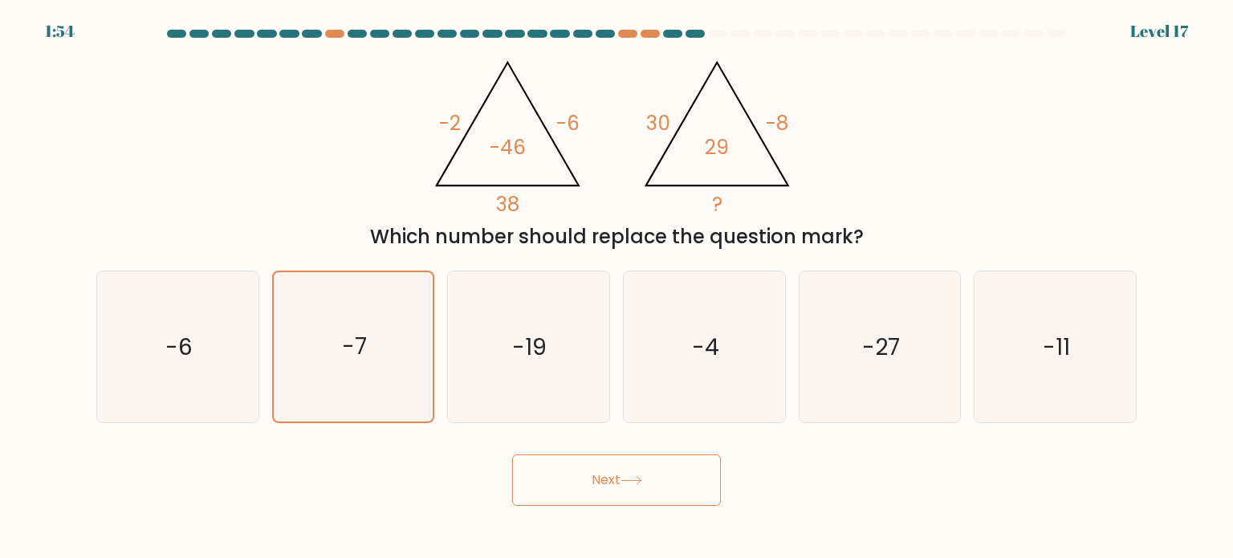
click at [550, 483] on button "Next" at bounding box center [616, 479] width 209 height 51
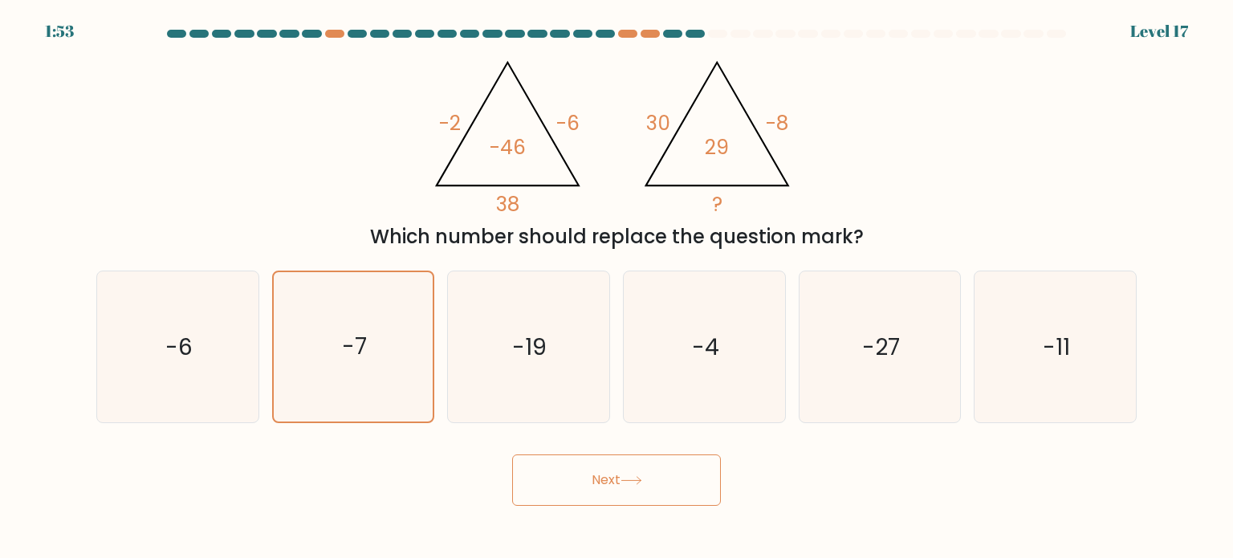
click at [550, 483] on button "Next" at bounding box center [616, 479] width 209 height 51
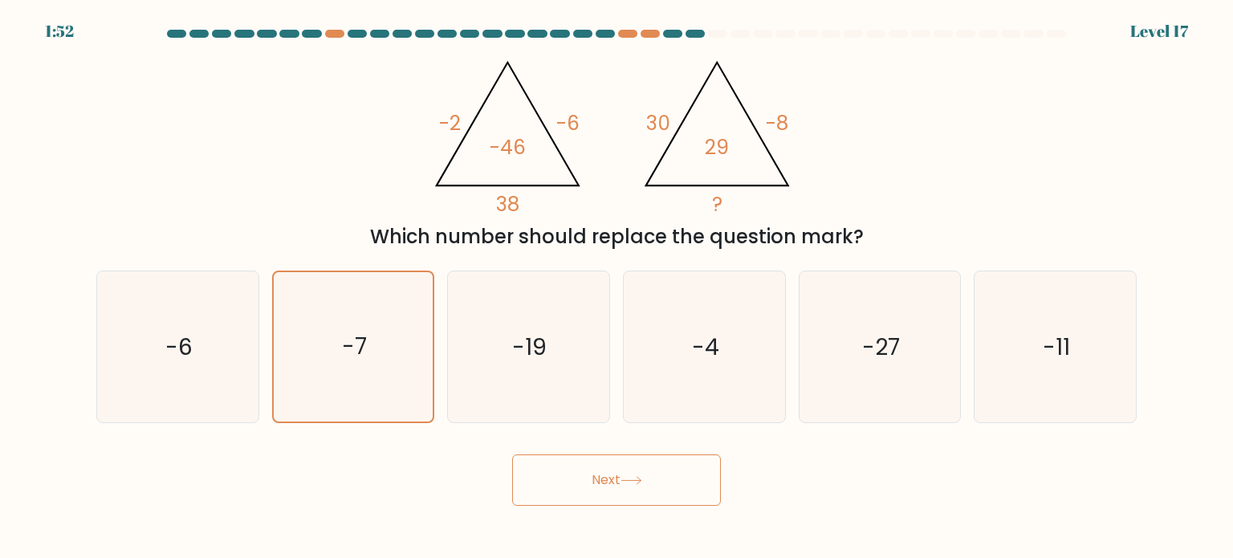
click at [550, 483] on button "Next" at bounding box center [616, 479] width 209 height 51
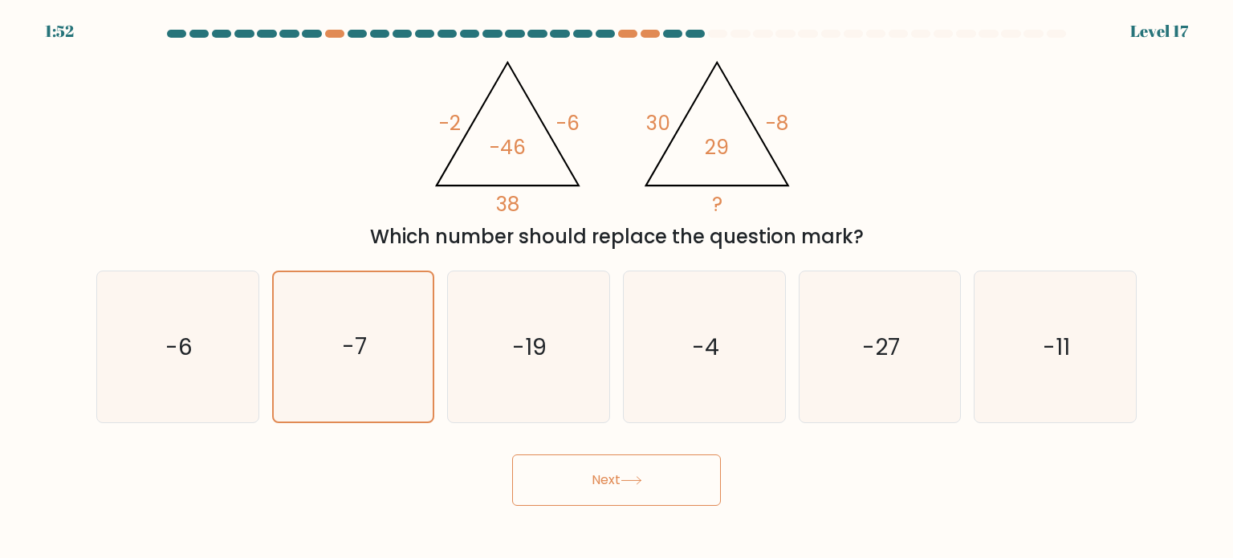
click at [550, 483] on button "Next" at bounding box center [616, 479] width 209 height 51
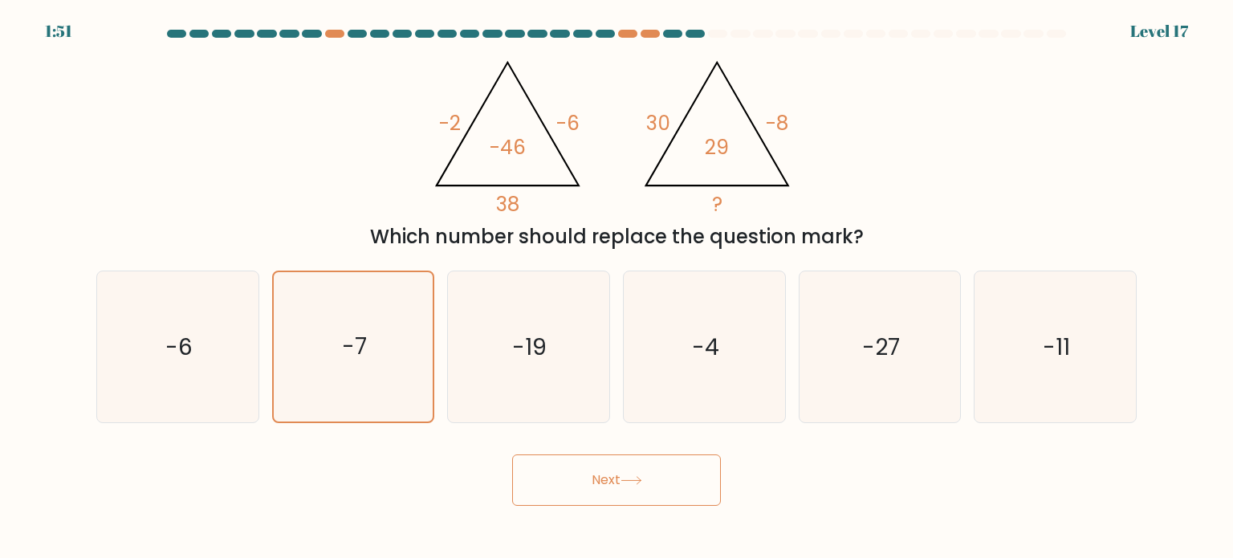
click at [550, 483] on button "Next" at bounding box center [616, 479] width 209 height 51
click at [396, 347] on icon "-7" at bounding box center [353, 346] width 151 height 151
click at [616, 287] on input "b. -7" at bounding box center [616, 283] width 1 height 8
radio input "true"
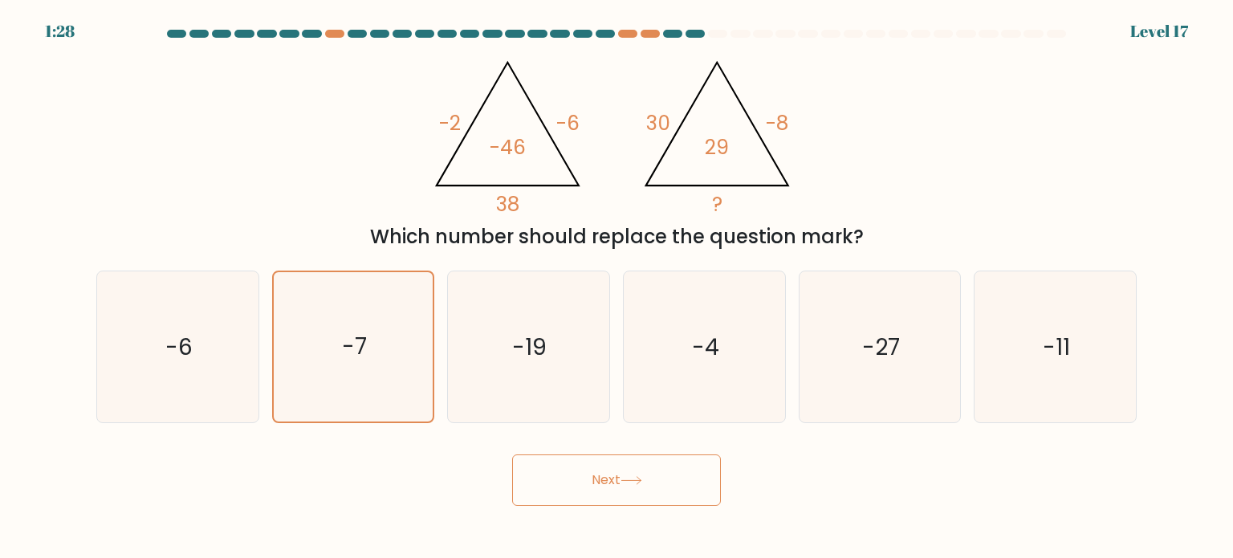
click at [546, 476] on button "Next" at bounding box center [616, 479] width 209 height 51
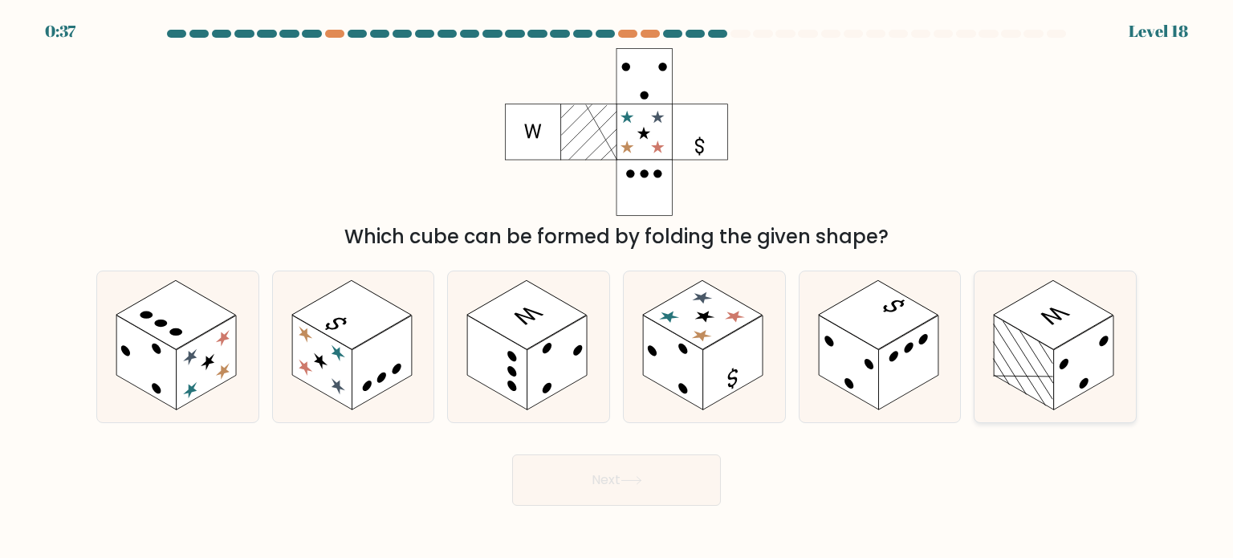
click at [1108, 323] on rect at bounding box center [1084, 362] width 60 height 95
click at [617, 287] on input "f." at bounding box center [616, 283] width 1 height 8
radio input "true"
click at [615, 471] on button "Next" at bounding box center [616, 479] width 209 height 51
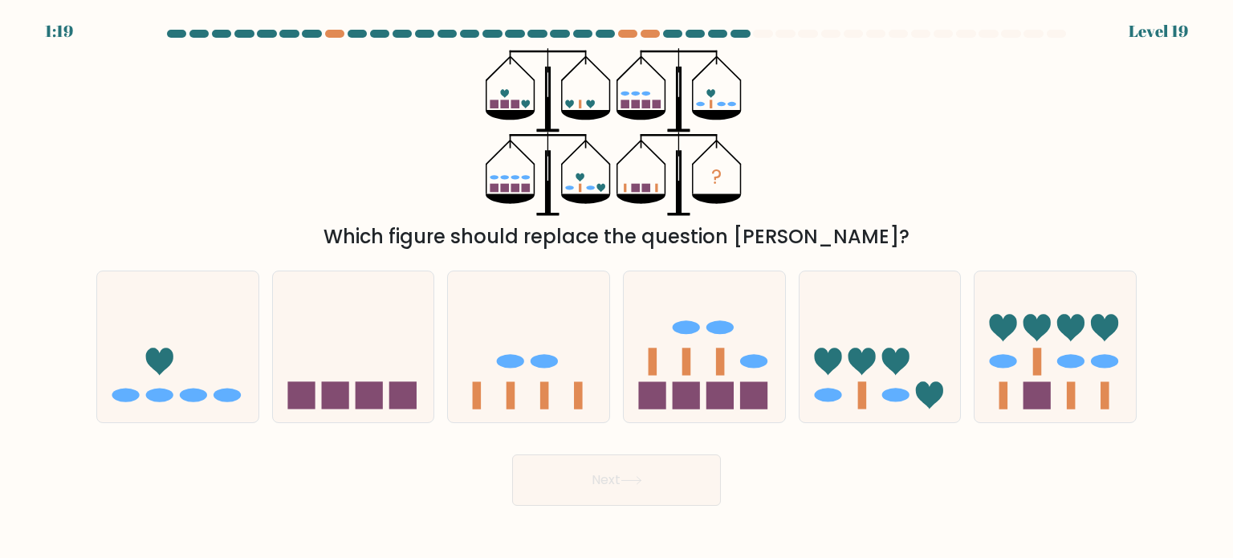
click at [891, 222] on div "Which figure should replace the question [PERSON_NAME]?" at bounding box center [616, 236] width 1021 height 29
click at [534, 379] on icon at bounding box center [528, 346] width 161 height 133
click at [616, 287] on input "c." at bounding box center [616, 283] width 1 height 8
radio input "true"
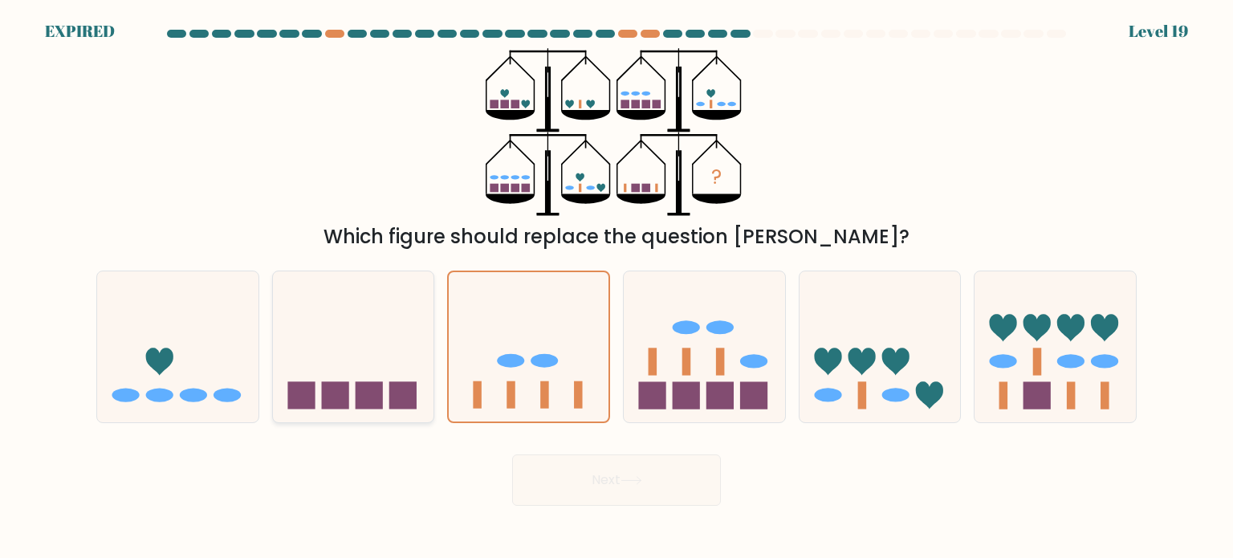
click at [315, 363] on icon at bounding box center [353, 346] width 161 height 133
click at [616, 287] on input "b." at bounding box center [616, 283] width 1 height 8
radio input "true"
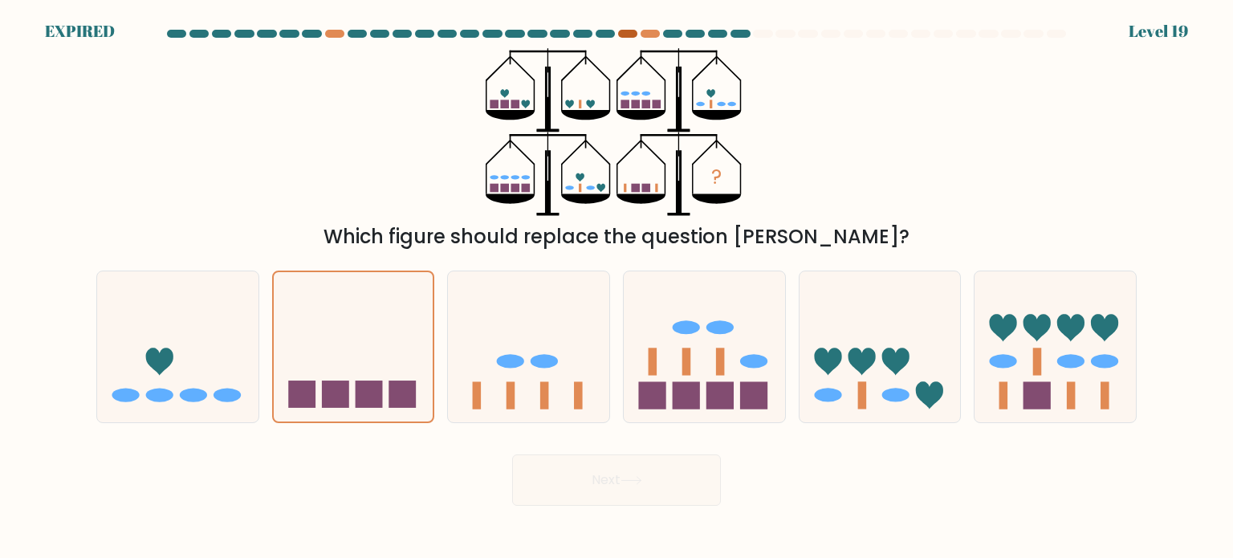
click at [625, 34] on div at bounding box center [627, 34] width 19 height 8
click at [761, 30] on div at bounding box center [762, 34] width 19 height 8
